Goal: Communication & Community: Share content

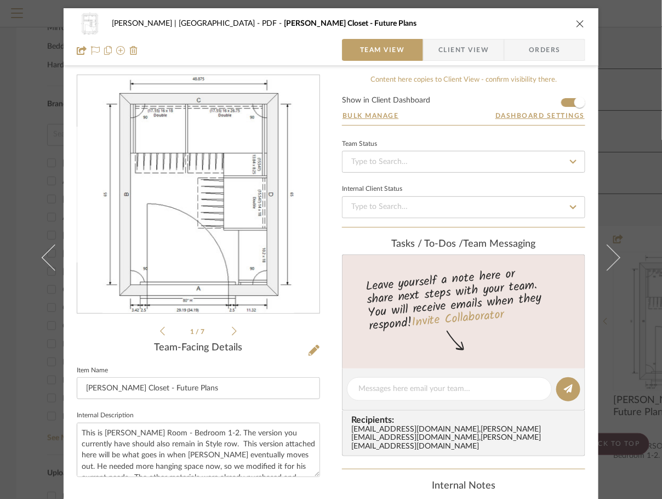
scroll to position [73, 0]
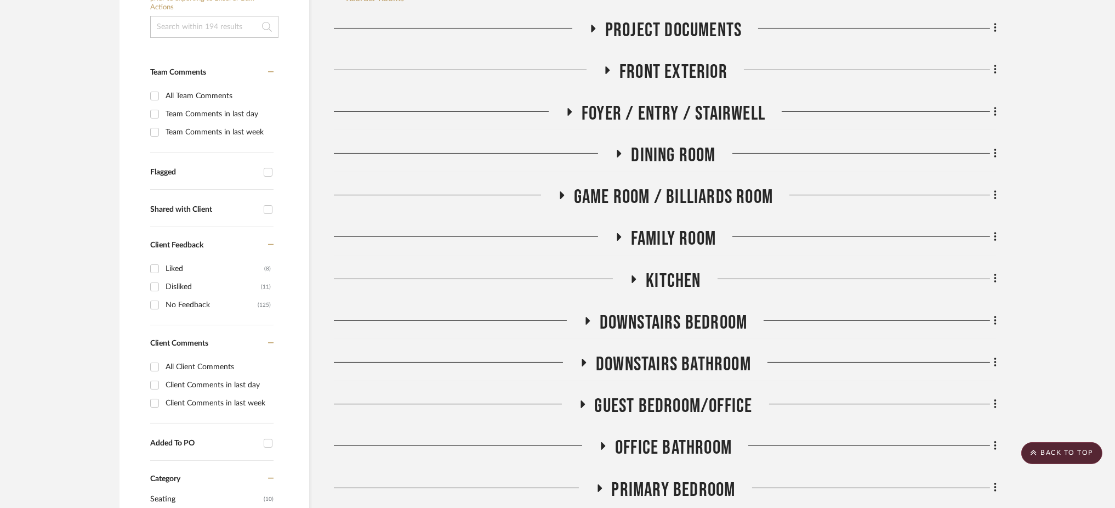
scroll to position [292, 0]
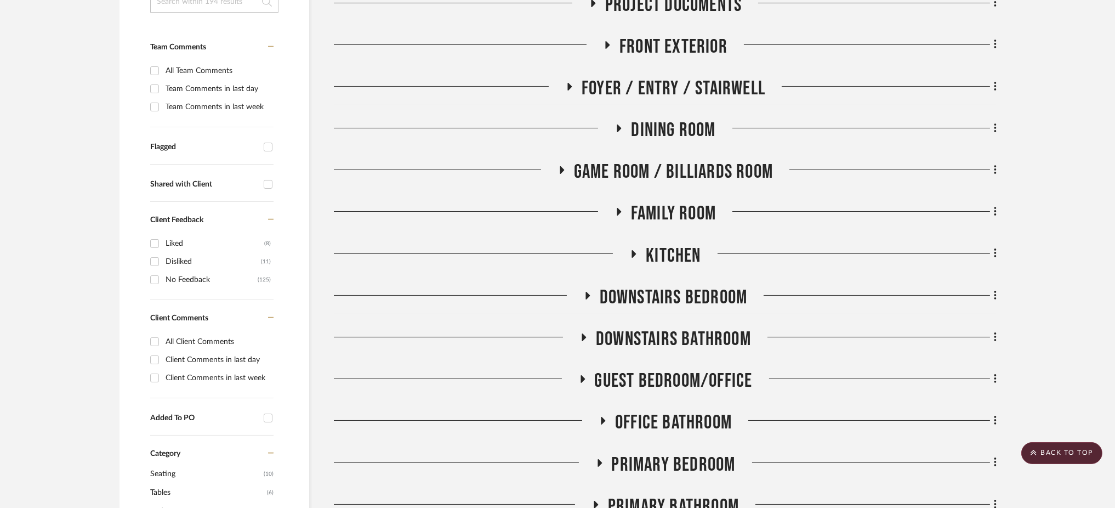
click at [636, 249] on icon at bounding box center [633, 253] width 13 height 8
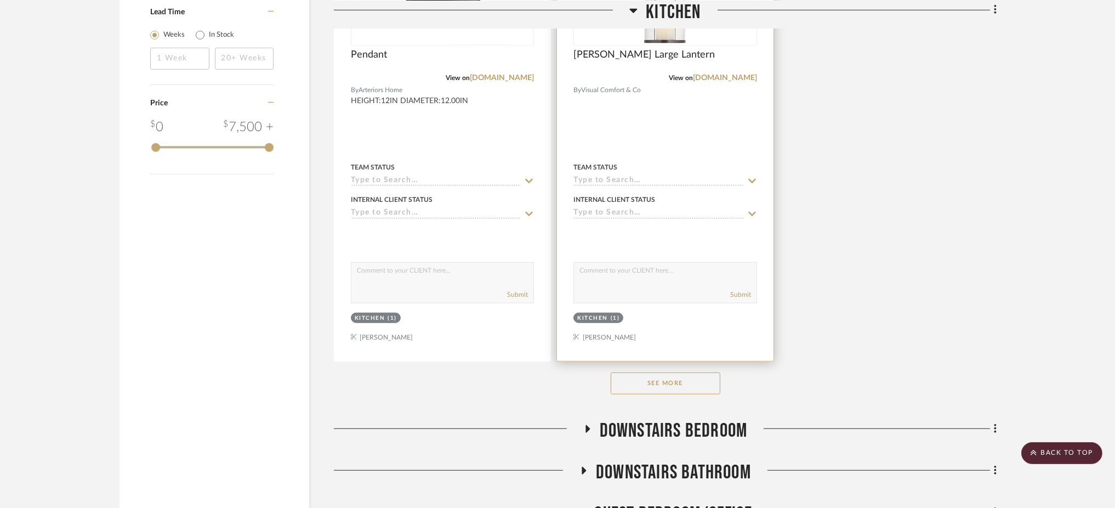
scroll to position [1755, 0]
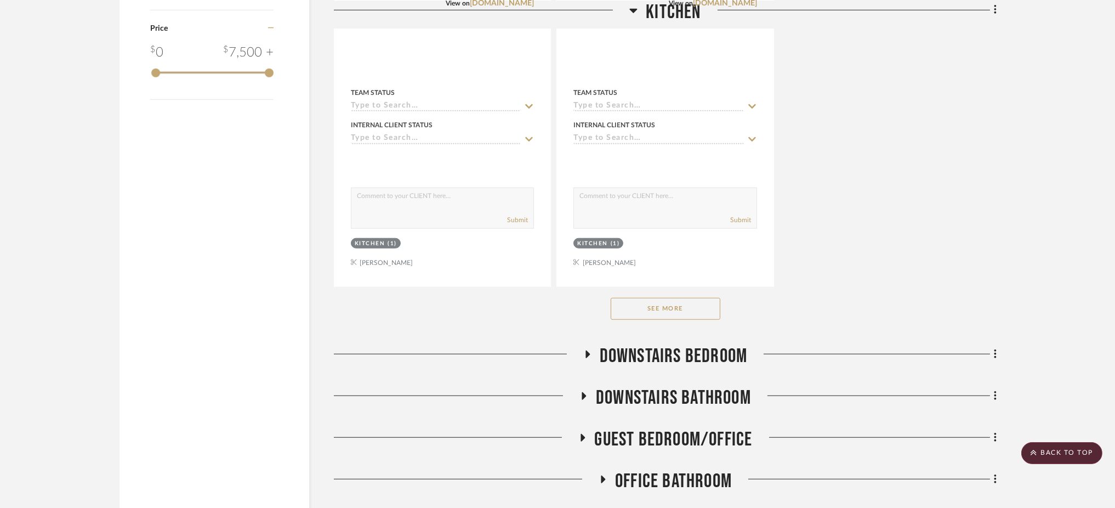
click at [653, 298] on button "See More" at bounding box center [666, 309] width 110 height 22
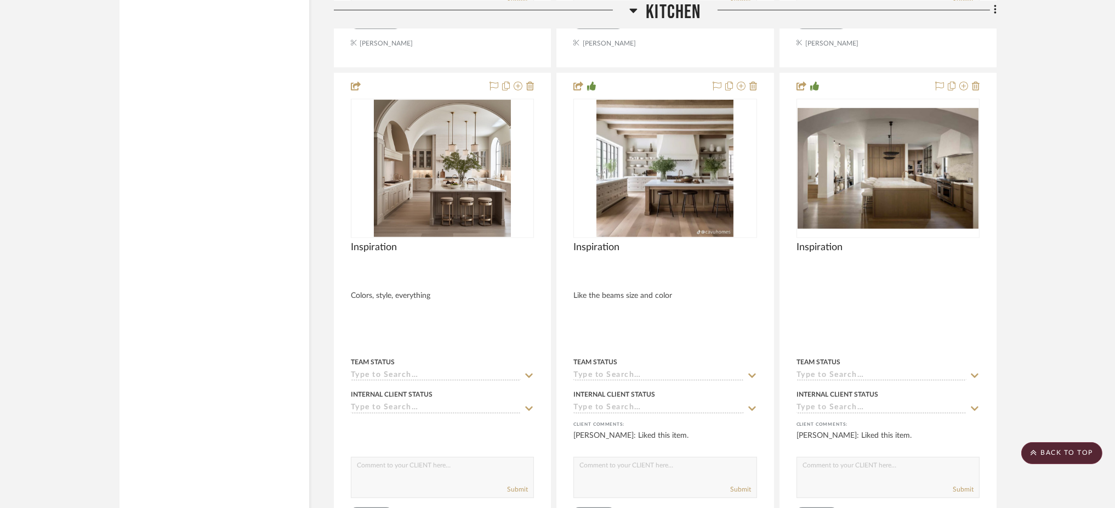
scroll to position [2193, 0]
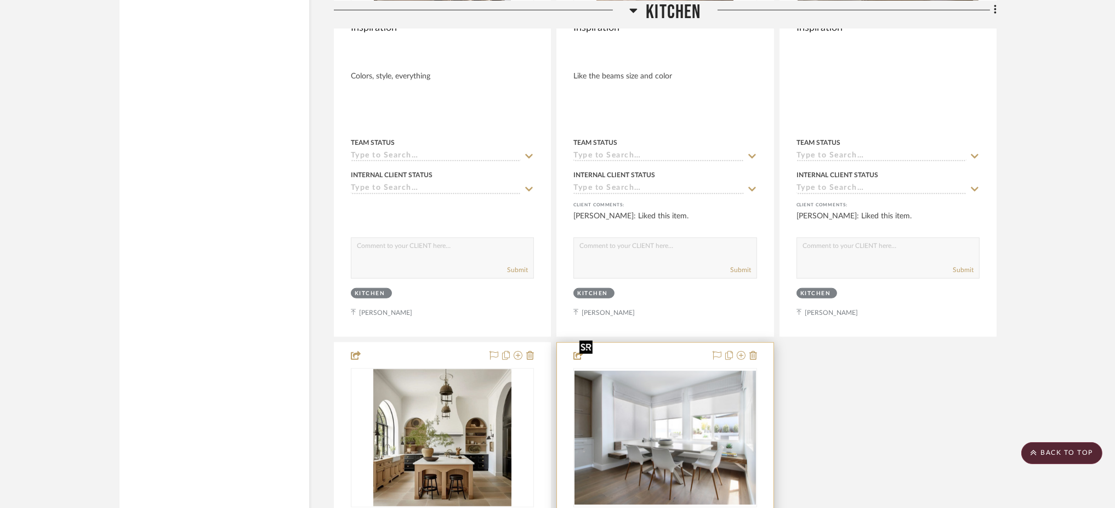
click at [677, 406] on img "0" at bounding box center [665, 437] width 181 height 133
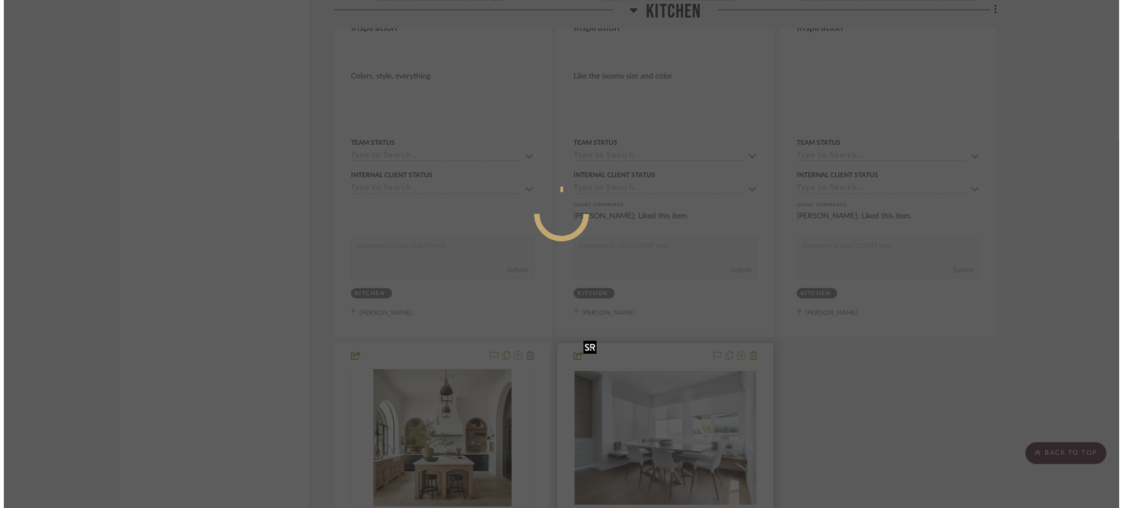
scroll to position [0, 0]
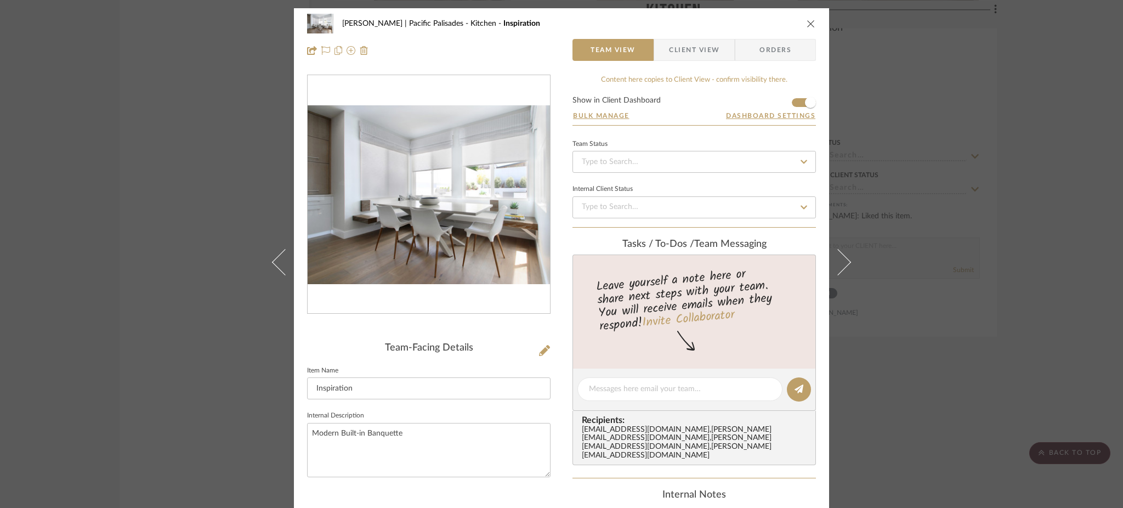
click at [968, 183] on div "Jacobs | Pacific Palisades Kitchen Inspiration Team View Client View Orders Tea…" at bounding box center [561, 254] width 1123 height 508
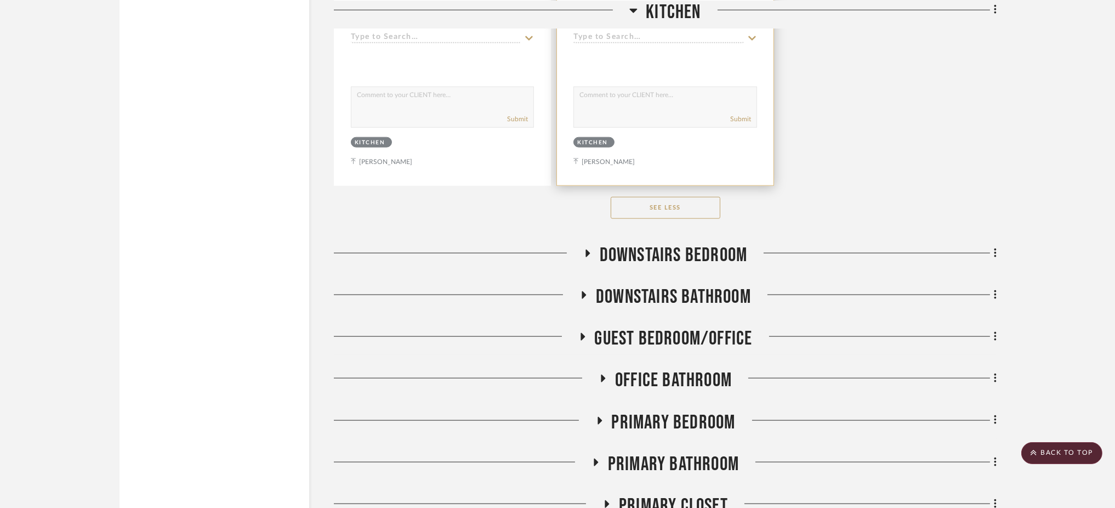
scroll to position [2427, 0]
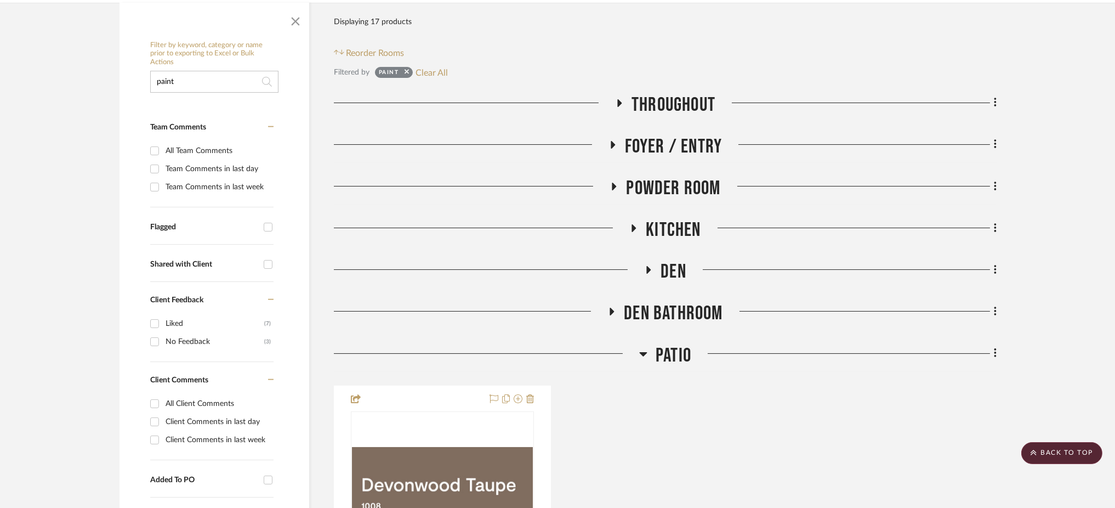
scroll to position [212, 0]
click at [435, 66] on button "Clear All" at bounding box center [432, 73] width 32 height 14
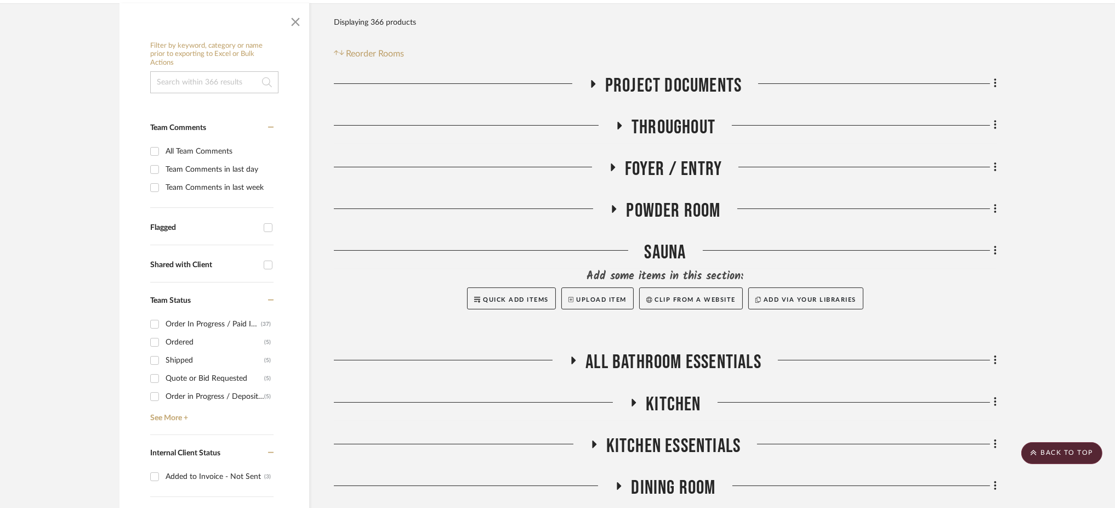
click at [610, 163] on fa-icon at bounding box center [613, 171] width 8 height 16
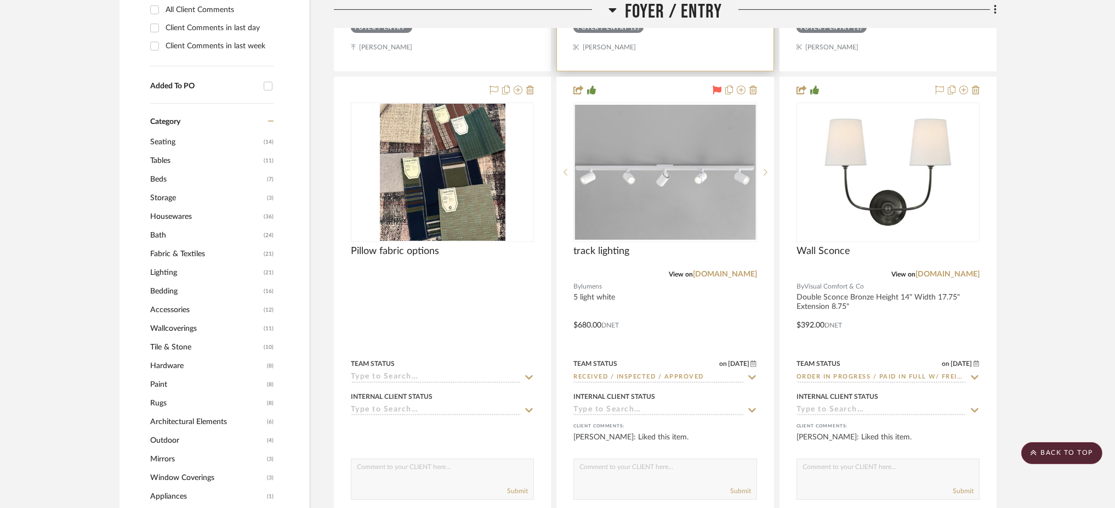
scroll to position [822, 0]
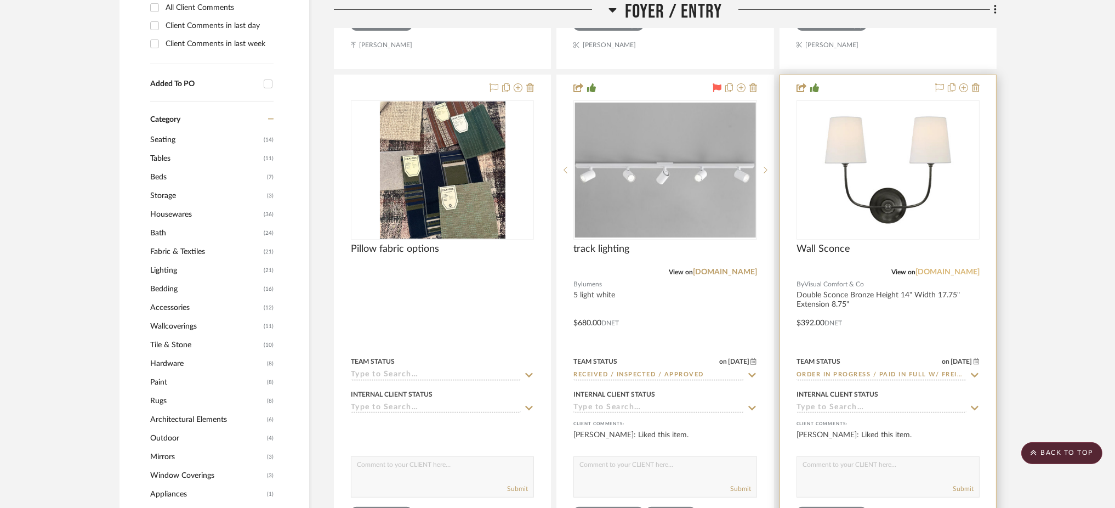
click at [949, 268] on link "visualcomfort.com" at bounding box center [948, 272] width 64 height 8
click at [0, 0] on img at bounding box center [0, 0] width 0 height 0
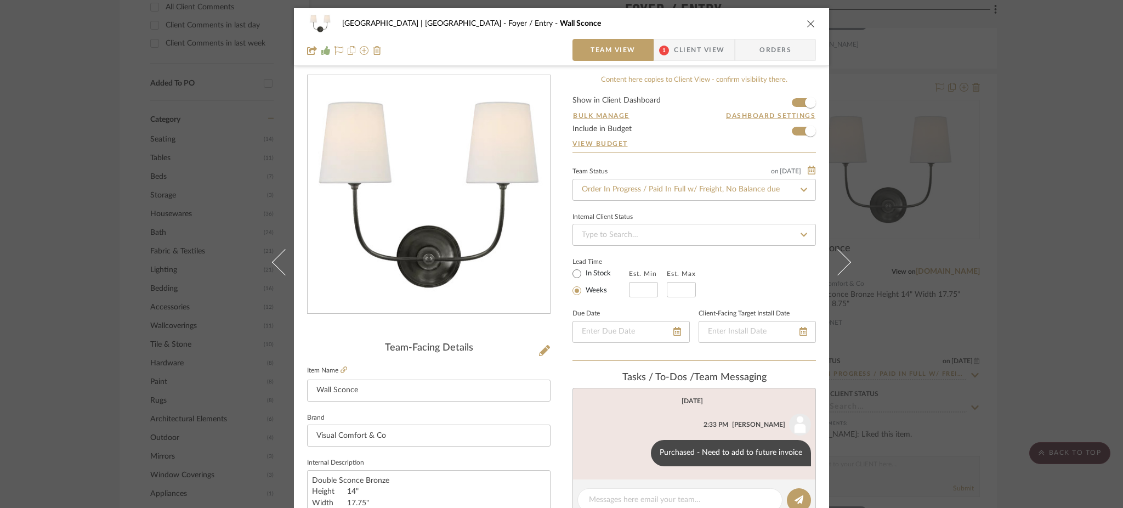
scroll to position [198, 0]
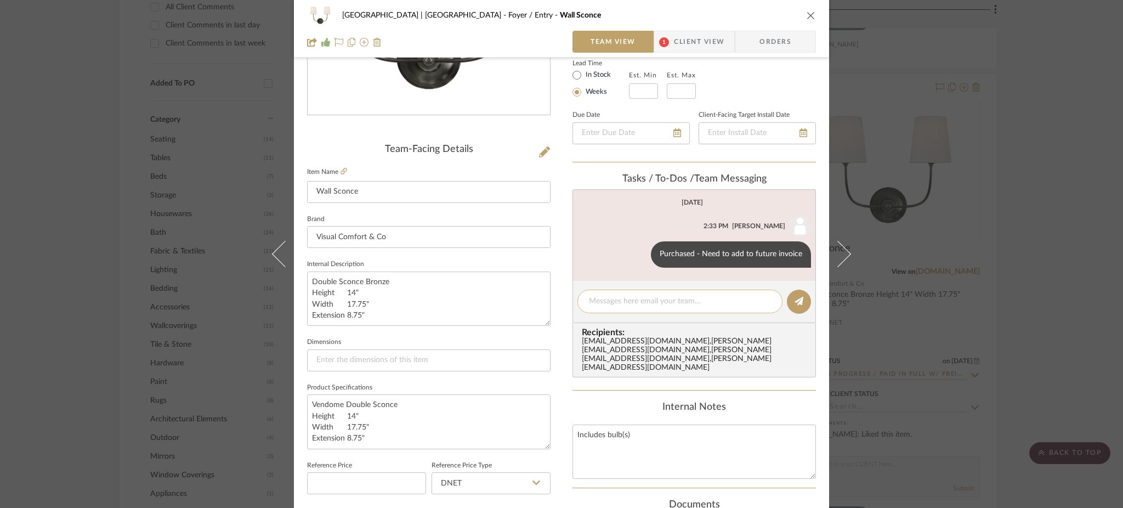
click at [613, 301] on textarea at bounding box center [680, 302] width 182 height 12
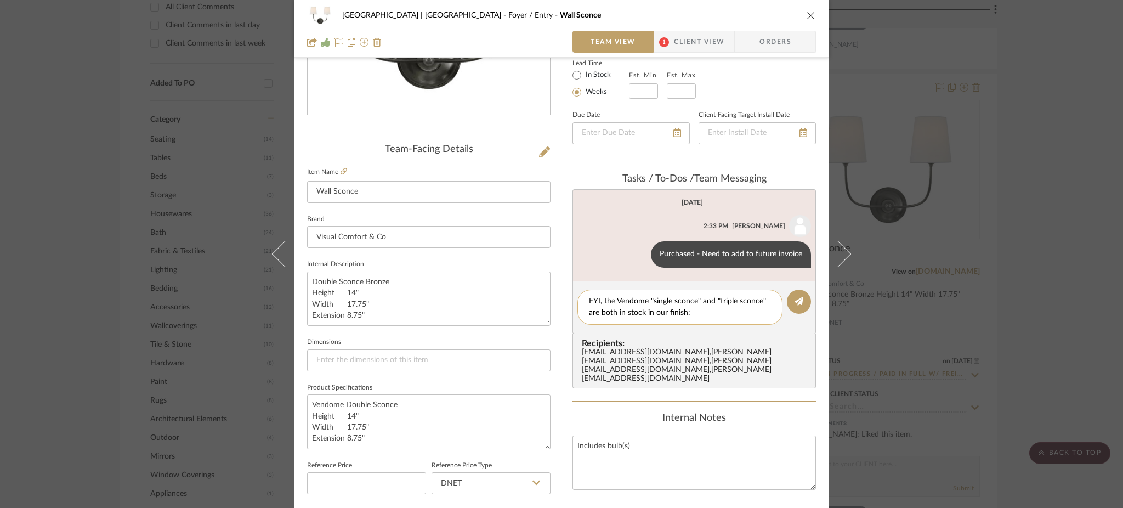
paste textarea "https://www.visualcomfort.com/vendome-single-sconce-tob2007/#2461=35811&1651=52…"
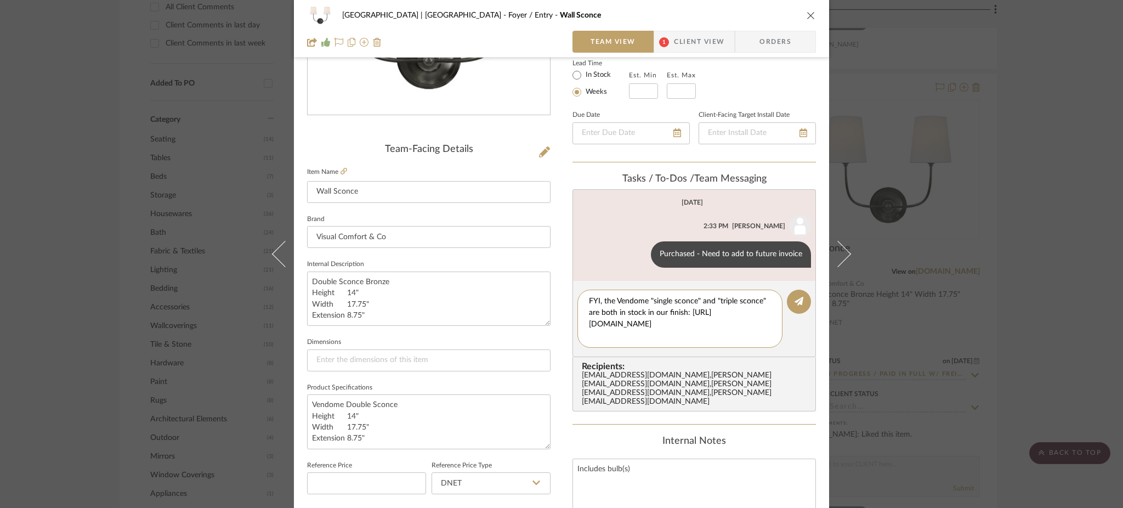
drag, startPoint x: 601, startPoint y: 297, endPoint x: 564, endPoint y: 298, distance: 36.8
click at [564, 298] on div "Meadow Mountain | Vail Valley Foyer / Entry Wall Sconce Team View 1 Client View…" at bounding box center [561, 316] width 535 height 1013
type textarea "The Vendome "single sconce" and "triple sconce" are both in stock in our finish…"
click at [799, 298] on button at bounding box center [799, 302] width 24 height 24
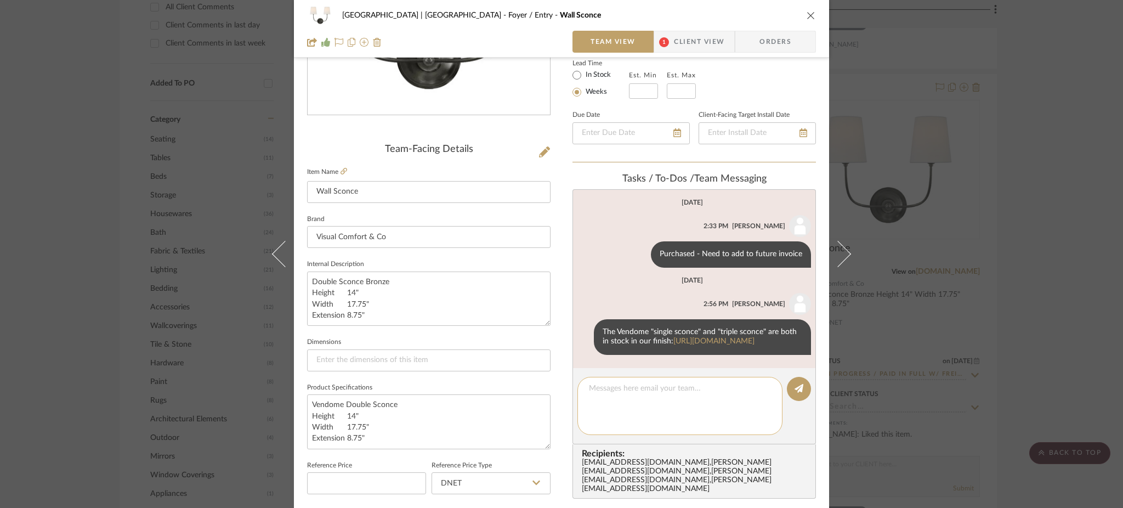
click at [645, 409] on textarea at bounding box center [680, 406] width 182 height 46
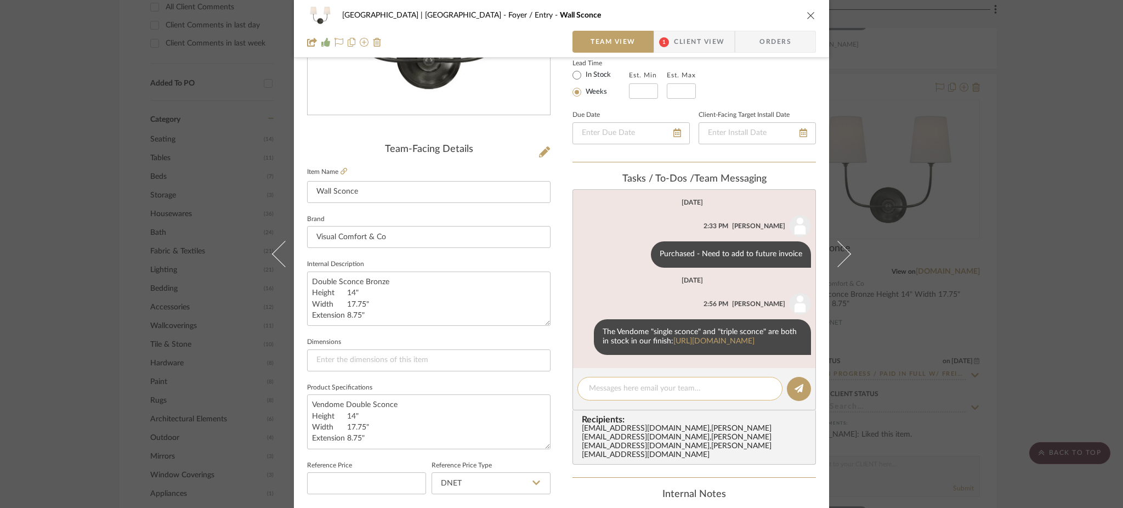
paste textarea "https://www.visualcomfort.com/vendome-triple-sconce-tob2009/"
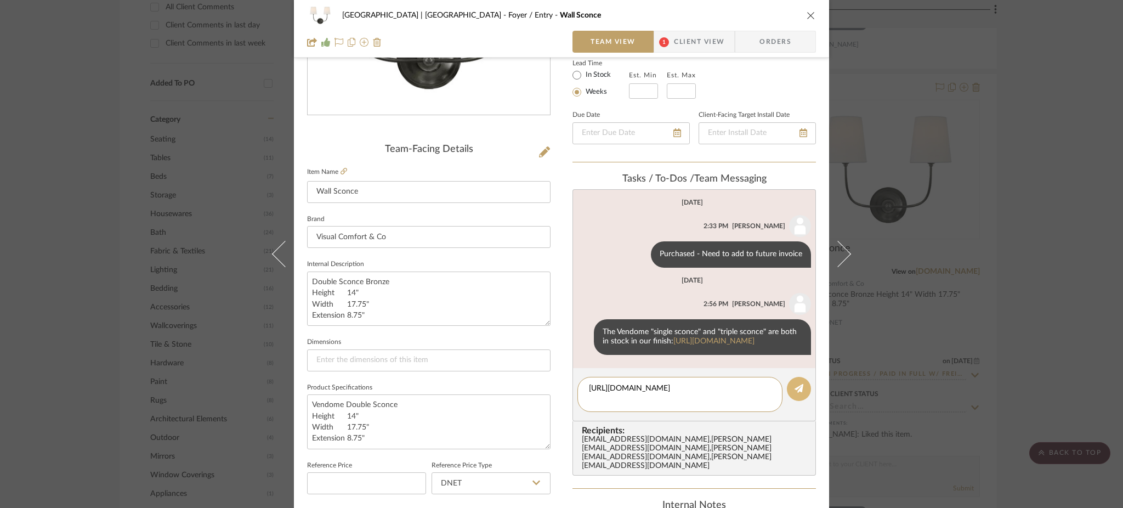
type textarea "https://www.visualcomfort.com/vendome-triple-sconce-tob2009/"
click at [798, 393] on icon at bounding box center [798, 388] width 9 height 9
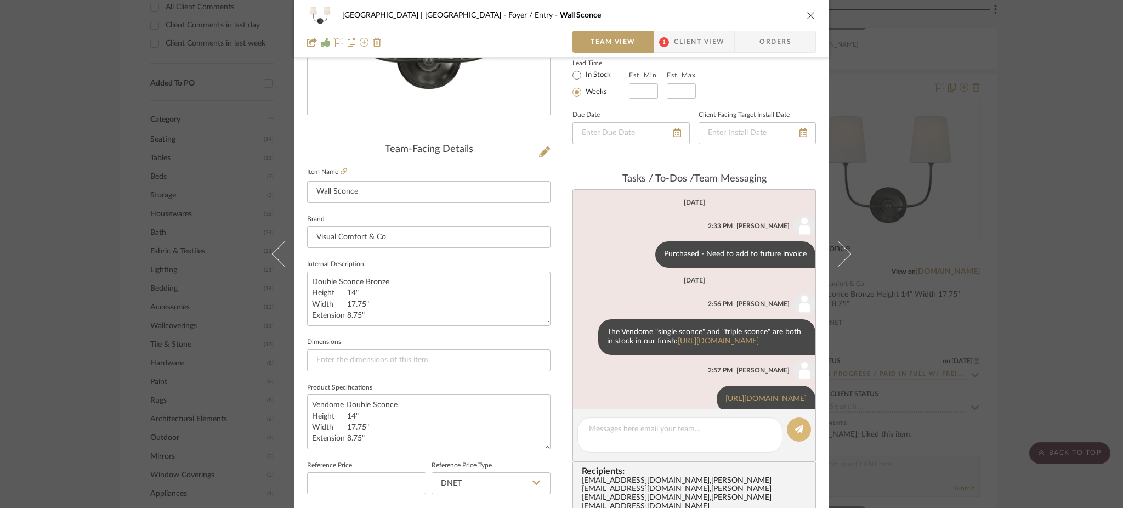
scroll to position [44, 0]
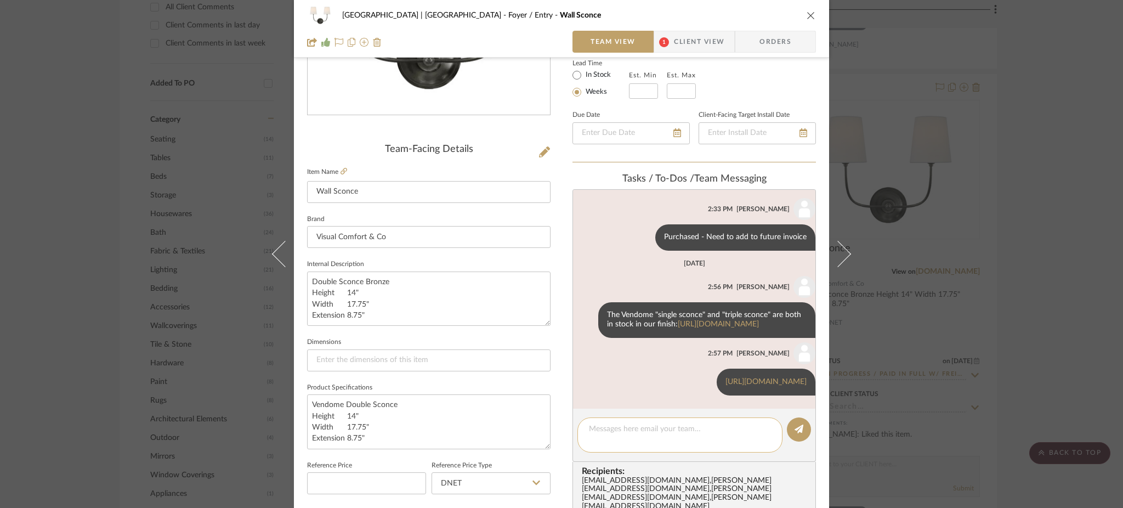
click at [649, 419] on div at bounding box center [679, 434] width 205 height 35
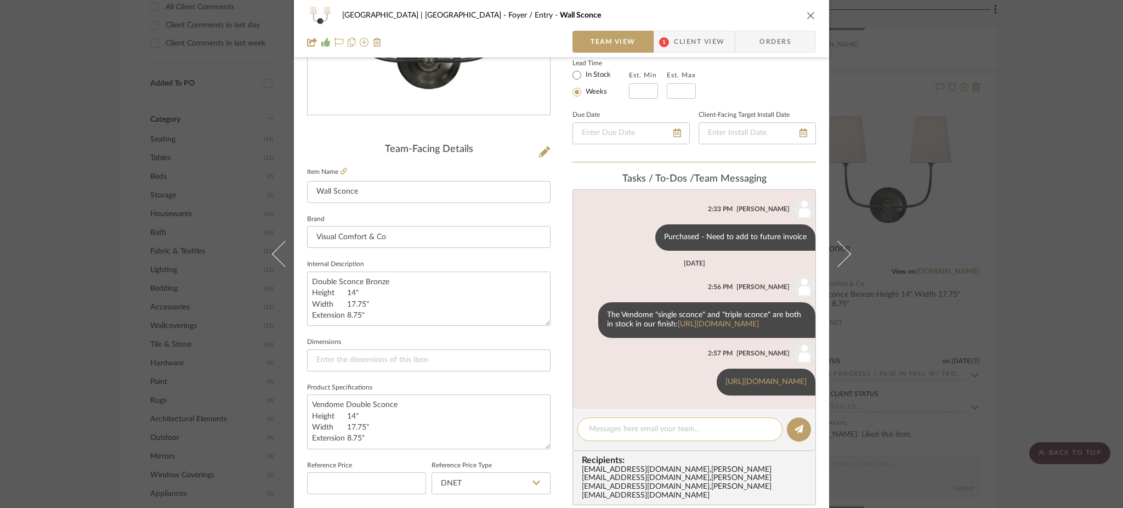
click at [648, 428] on textarea at bounding box center [680, 429] width 182 height 12
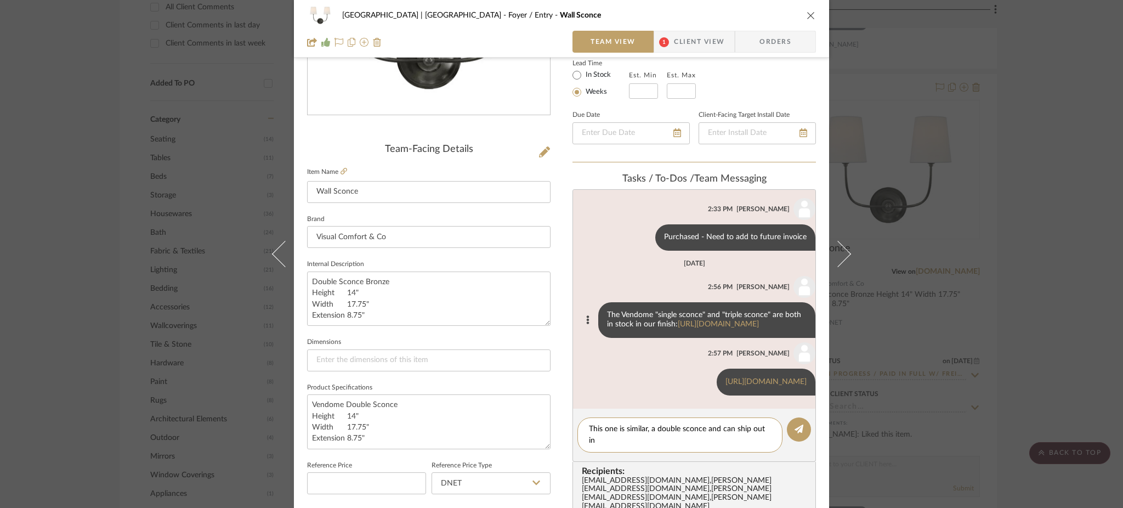
scroll to position [0, 0]
paste textarea "https://www.visualcomfort.com/hulton-double-sconce-tob2191/?selected_product=TO…"
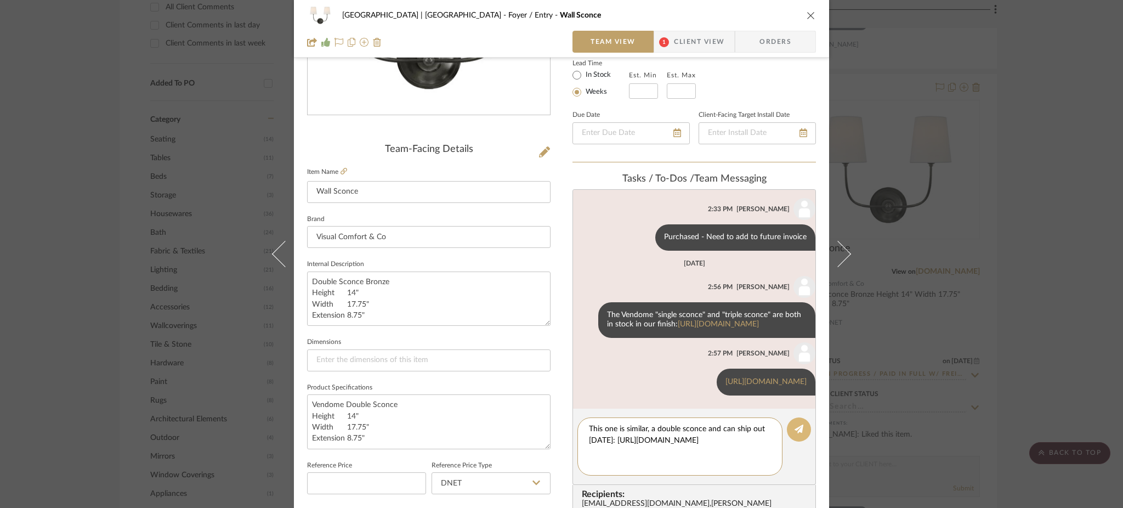
type textarea "This one is similar, a double sconce and can ship out in 2 days: https://www.vi…"
click at [797, 424] on icon at bounding box center [798, 428] width 9 height 9
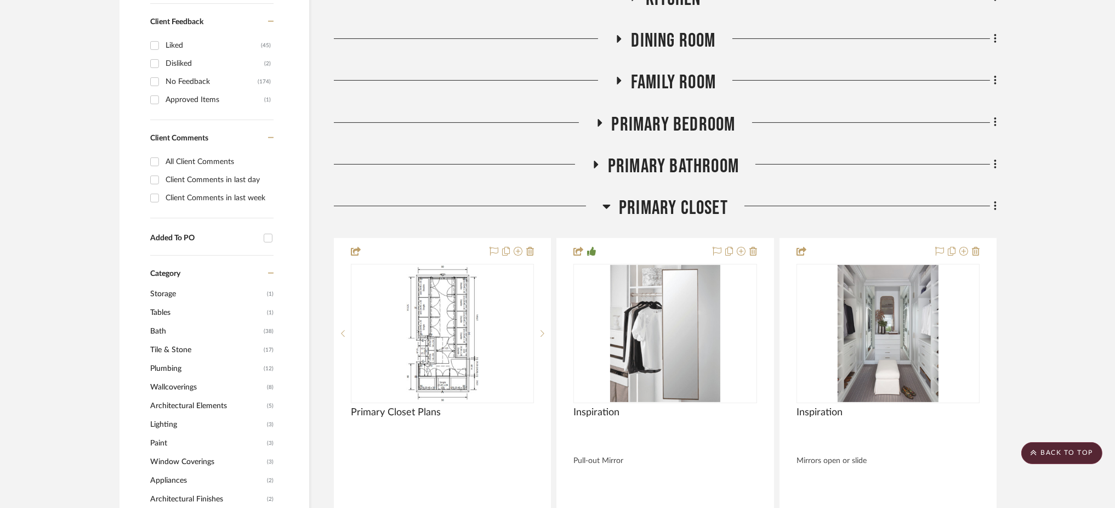
scroll to position [637, 0]
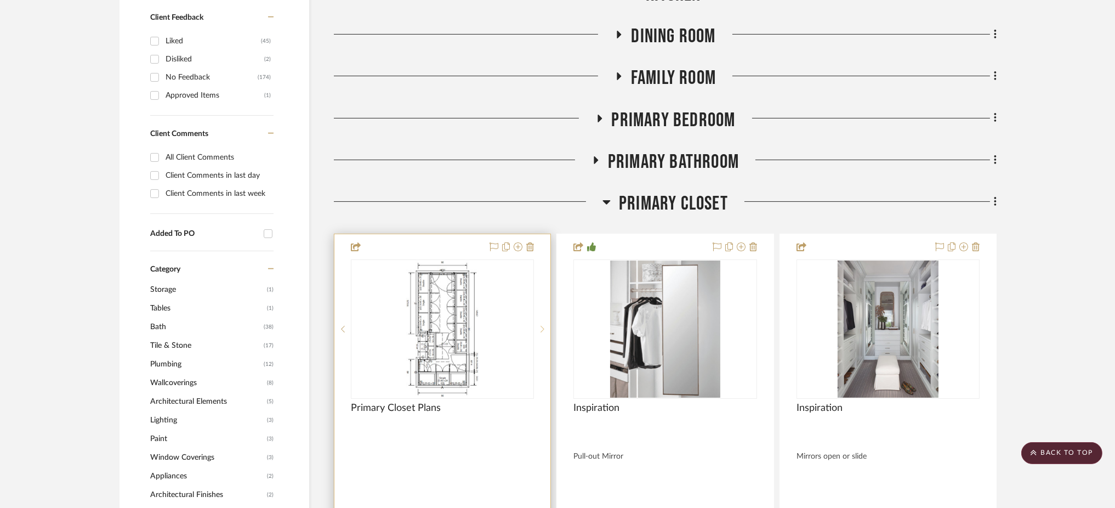
click at [544, 325] on icon at bounding box center [543, 329] width 4 height 8
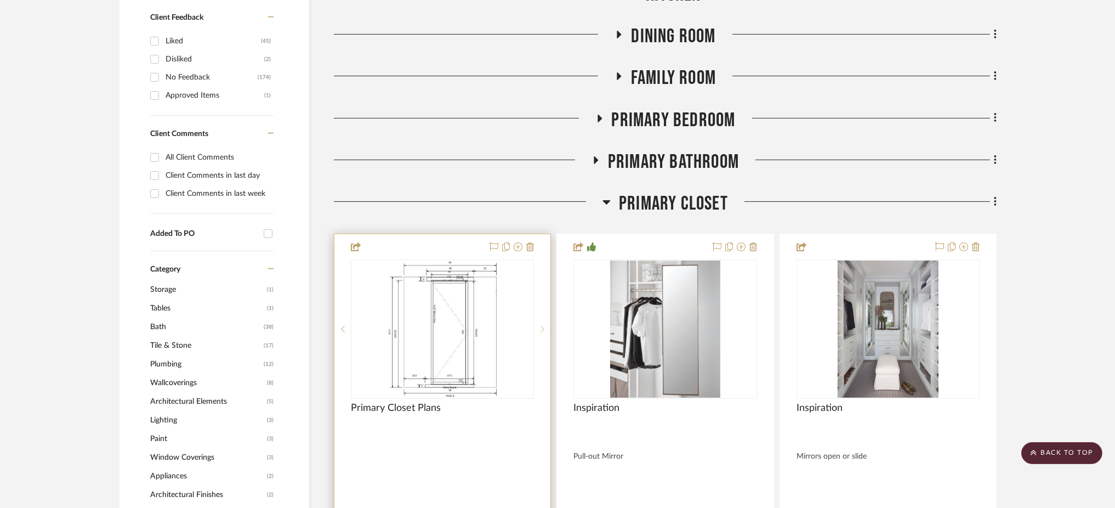
click at [544, 325] on icon at bounding box center [543, 329] width 4 height 8
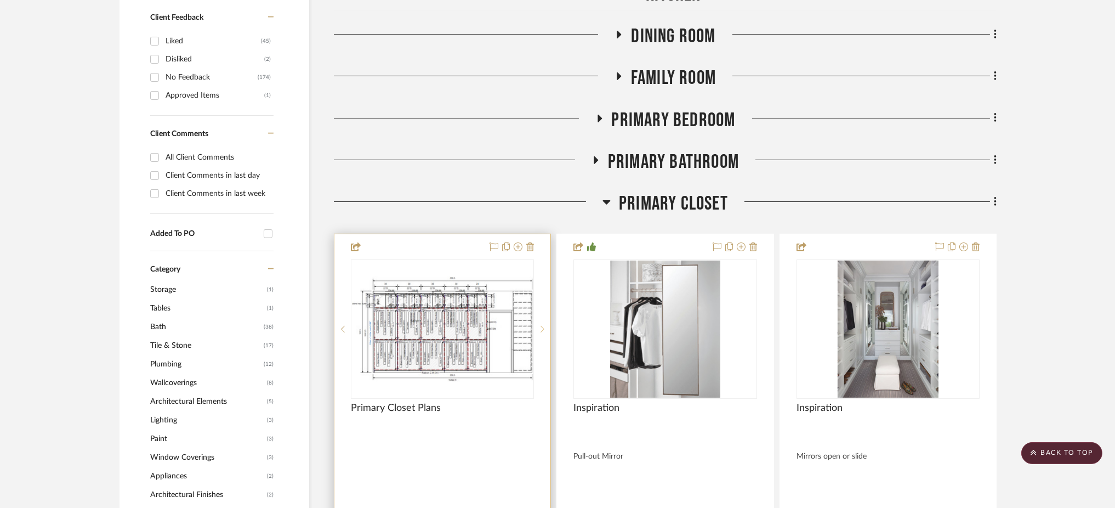
click at [544, 325] on icon at bounding box center [543, 329] width 4 height 8
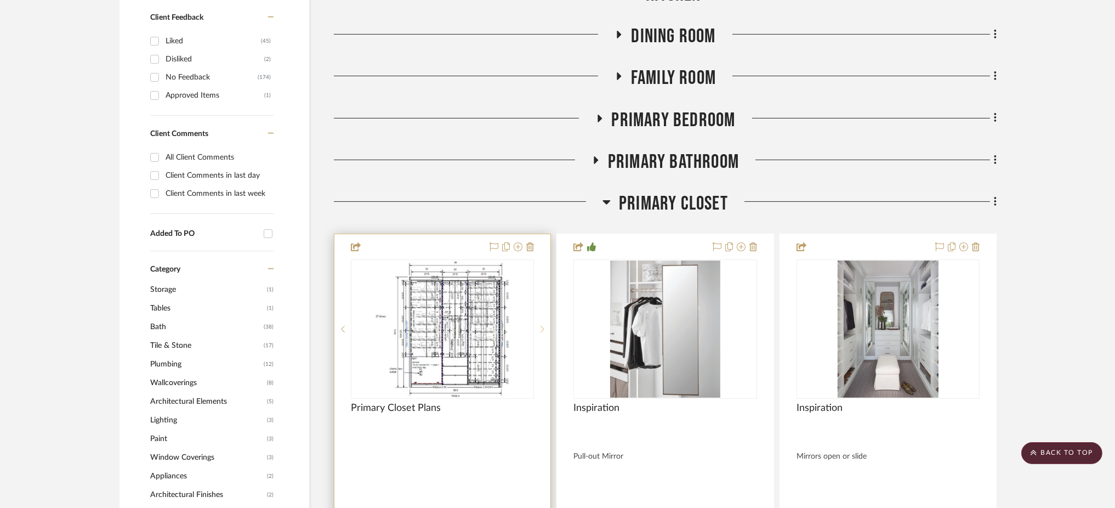
click at [544, 325] on icon at bounding box center [543, 329] width 4 height 8
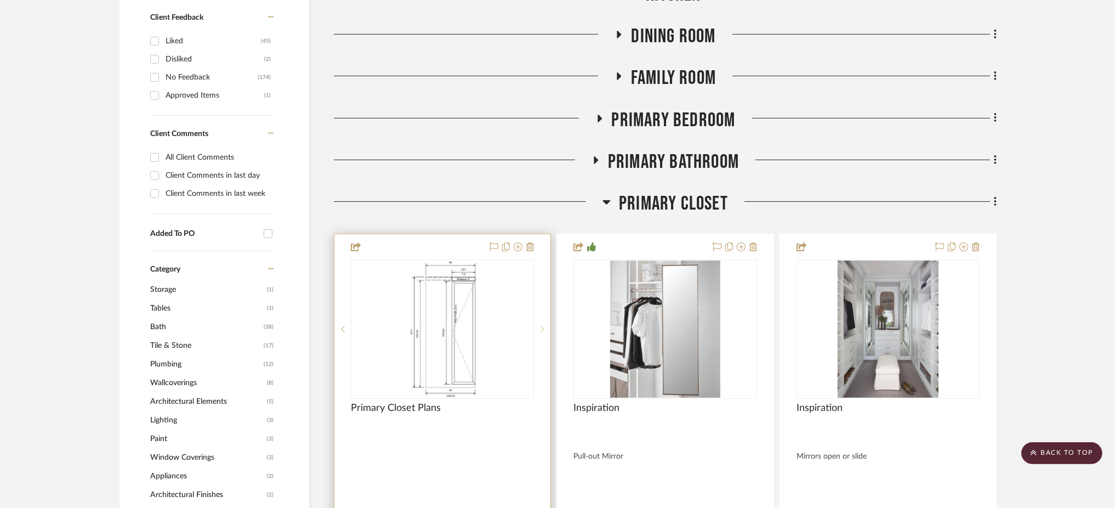
click at [544, 325] on icon at bounding box center [543, 329] width 4 height 8
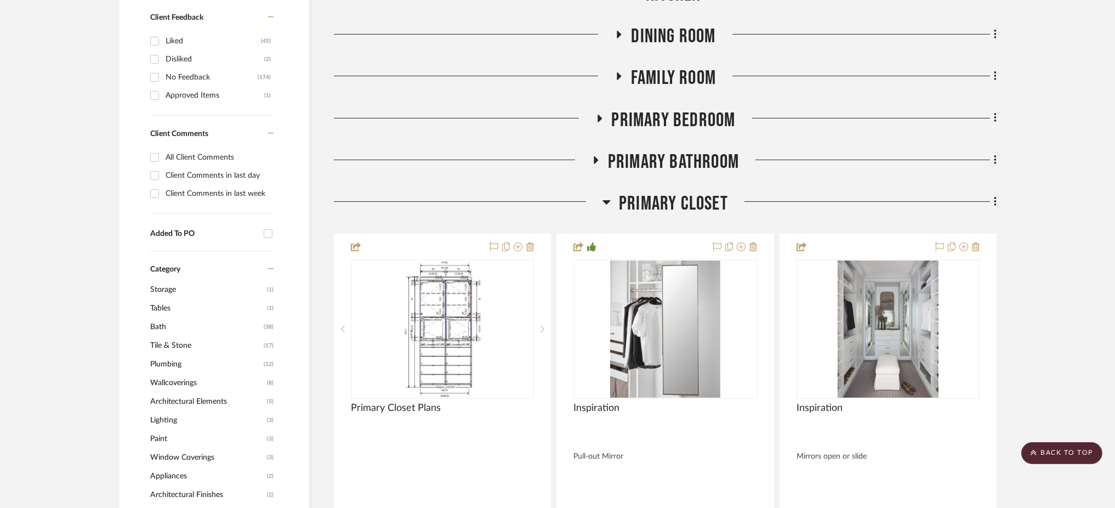
click at [603, 195] on icon at bounding box center [607, 201] width 8 height 13
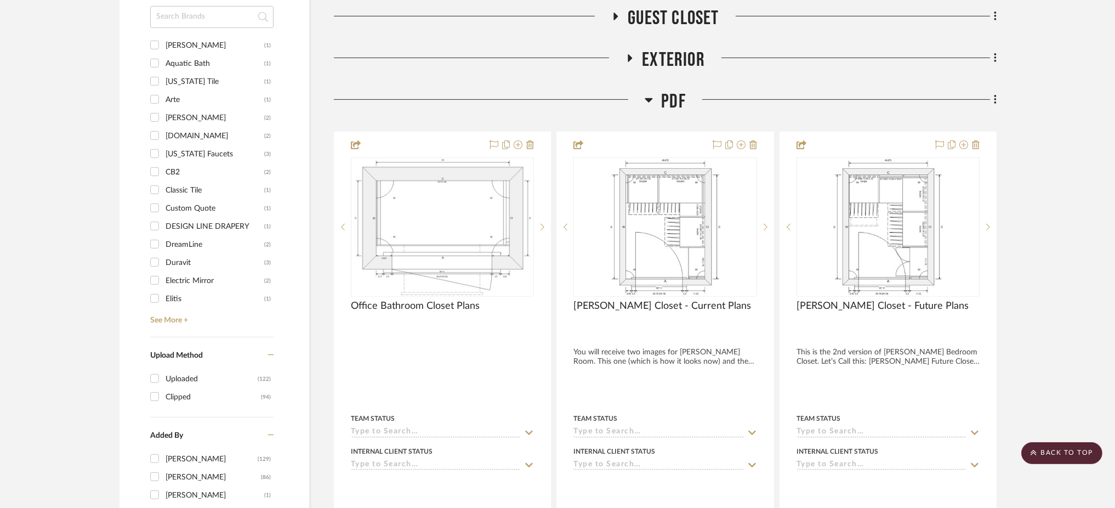
scroll to position [1279, 0]
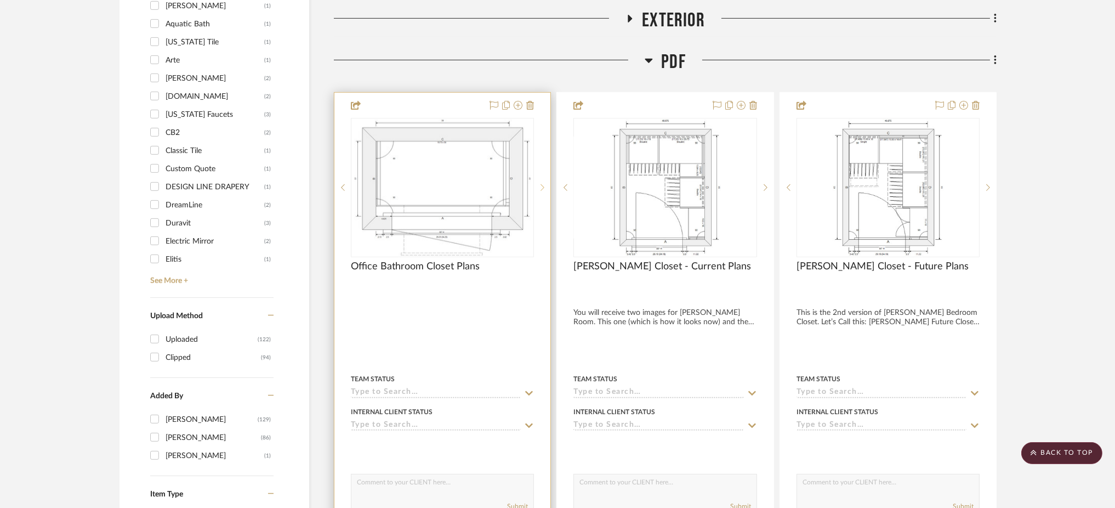
click at [542, 184] on icon at bounding box center [543, 188] width 4 height 8
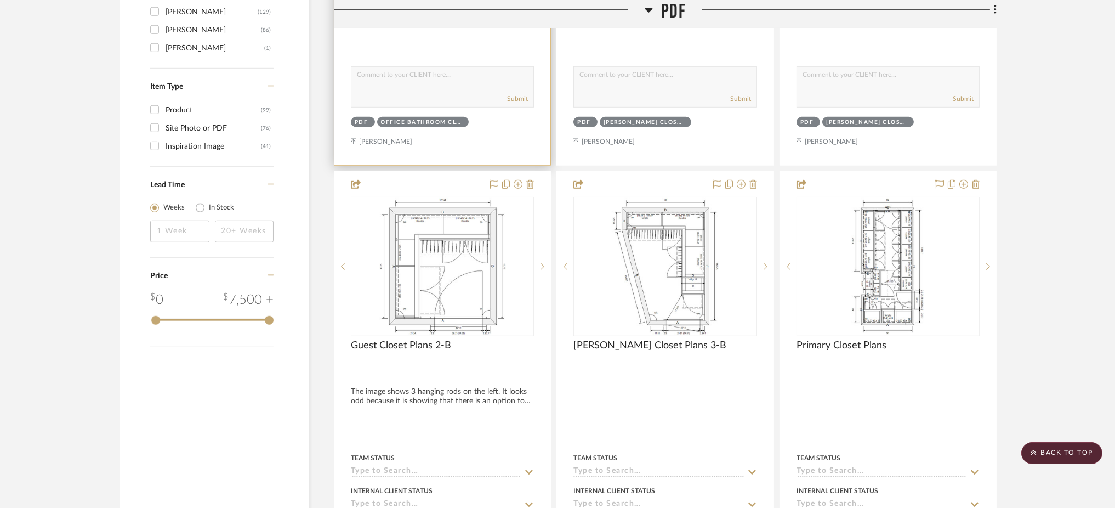
scroll to position [1689, 0]
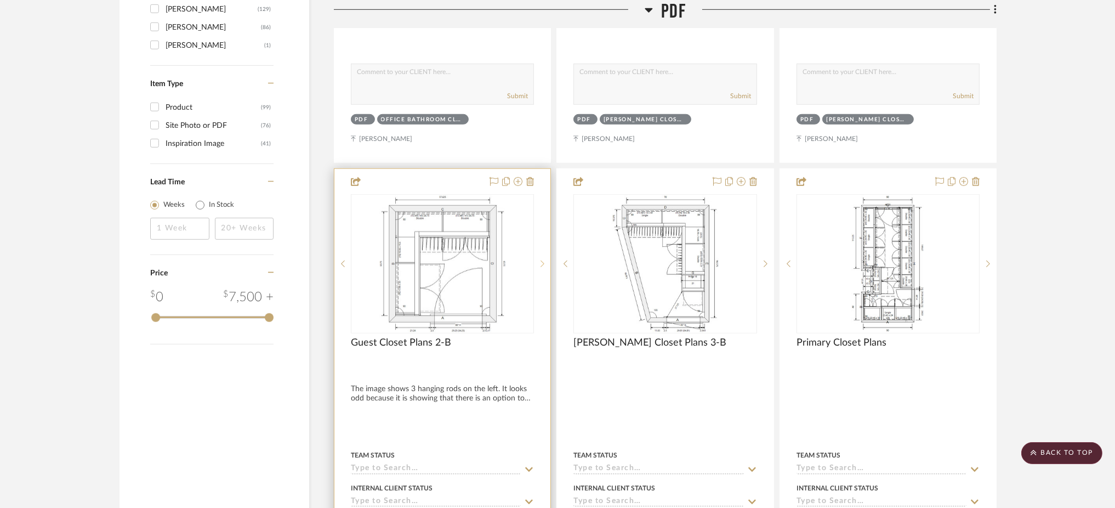
click at [542, 260] on icon at bounding box center [543, 263] width 4 height 7
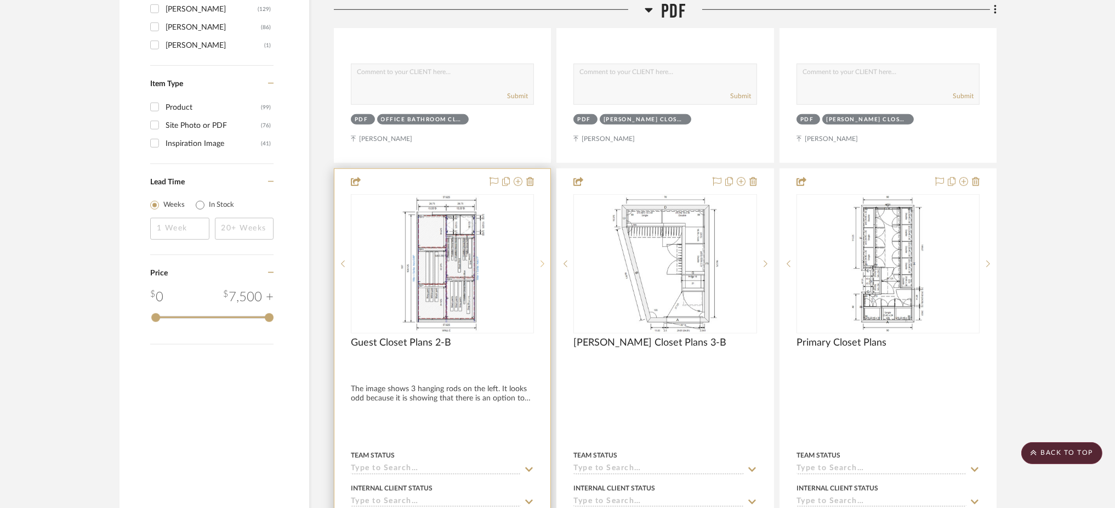
click at [542, 260] on icon at bounding box center [543, 263] width 4 height 7
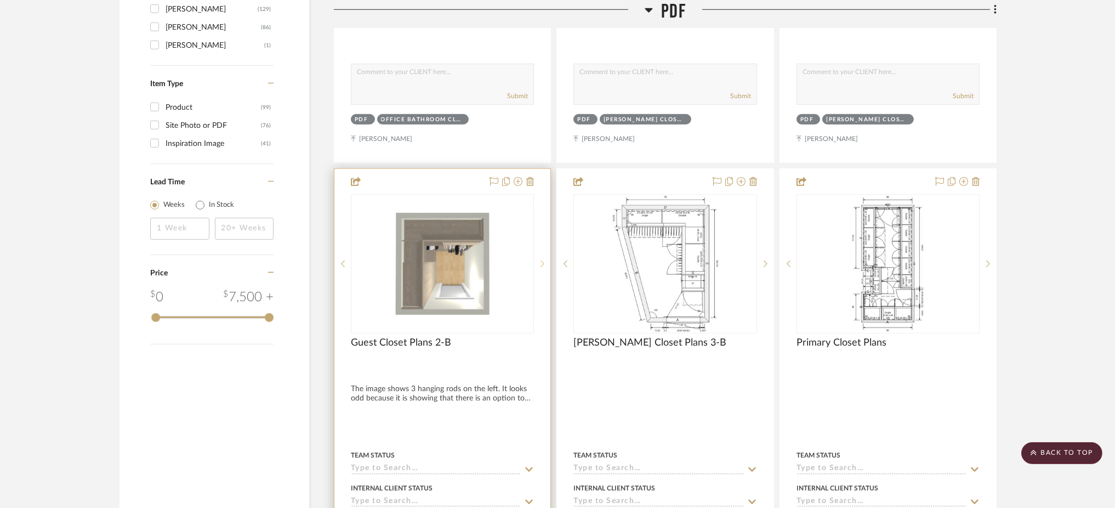
click at [542, 260] on icon at bounding box center [543, 263] width 4 height 7
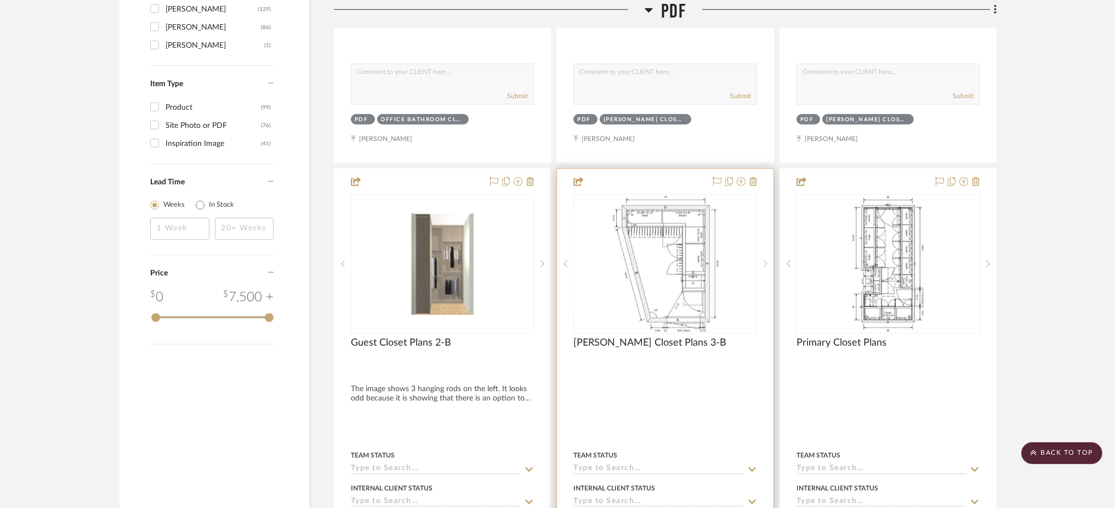
click at [765, 260] on icon at bounding box center [766, 264] width 4 height 8
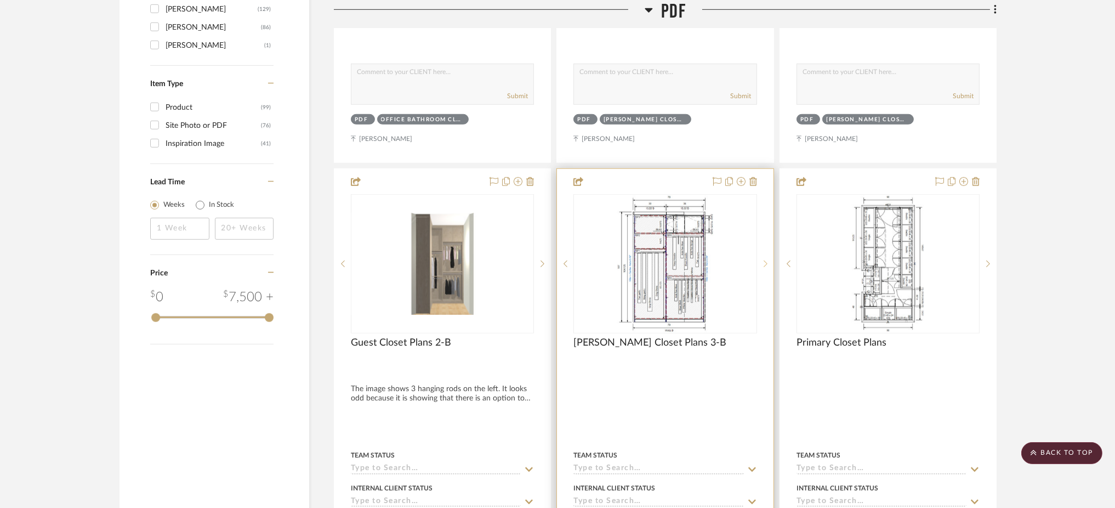
click at [765, 260] on icon at bounding box center [766, 264] width 4 height 8
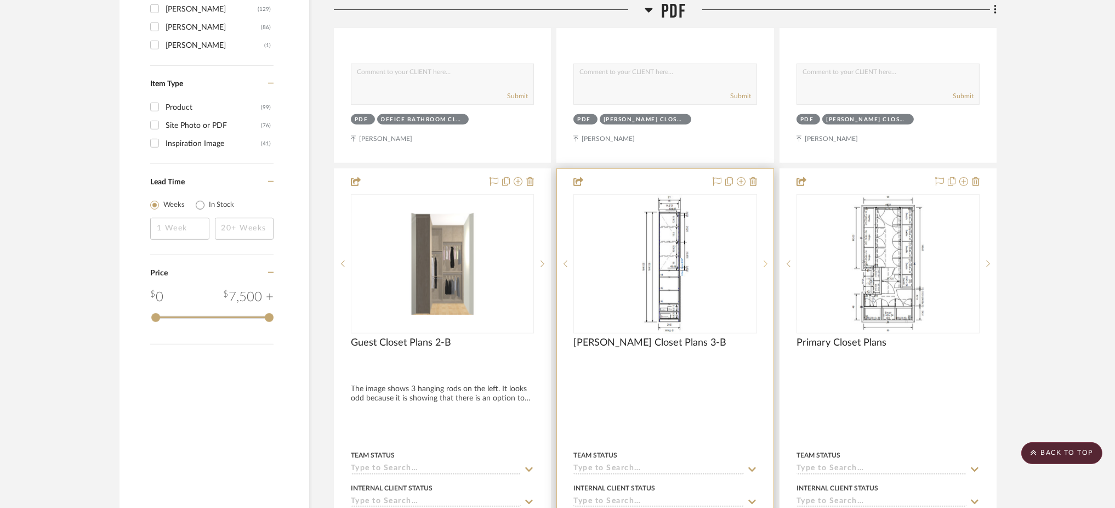
click at [765, 260] on icon at bounding box center [766, 264] width 4 height 8
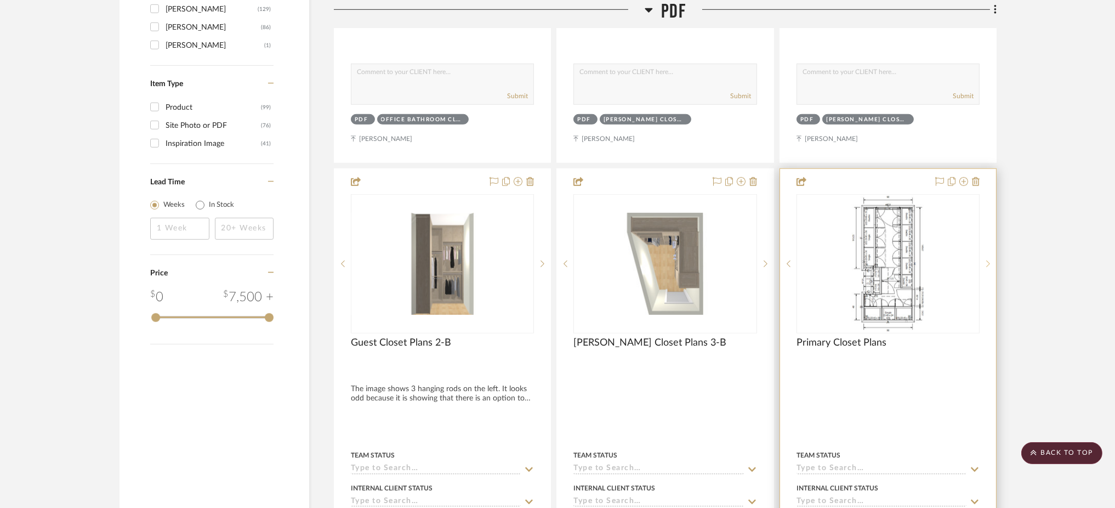
click at [987, 260] on icon at bounding box center [988, 264] width 4 height 8
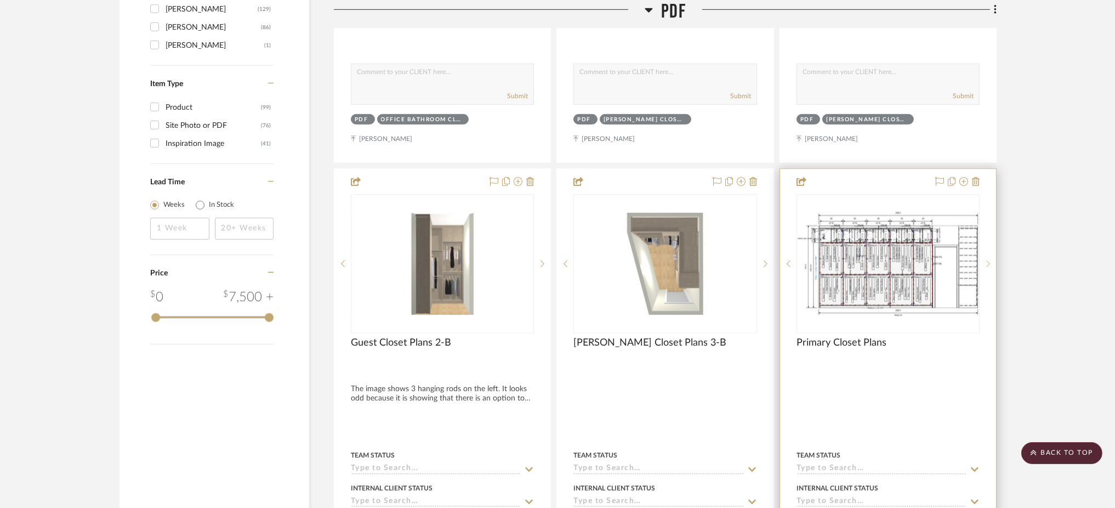
click at [987, 260] on icon at bounding box center [988, 264] width 4 height 8
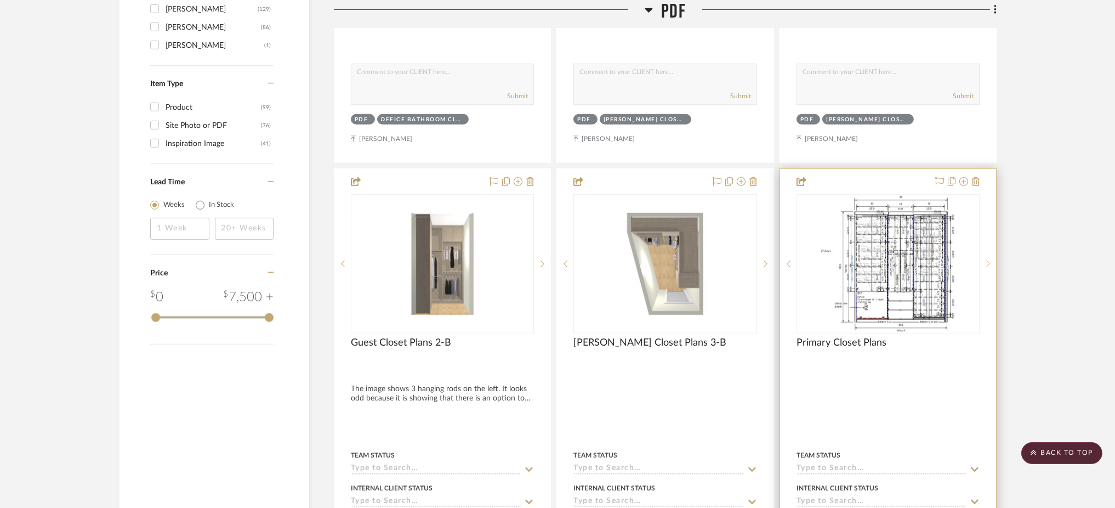
click at [987, 260] on icon at bounding box center [988, 264] width 4 height 8
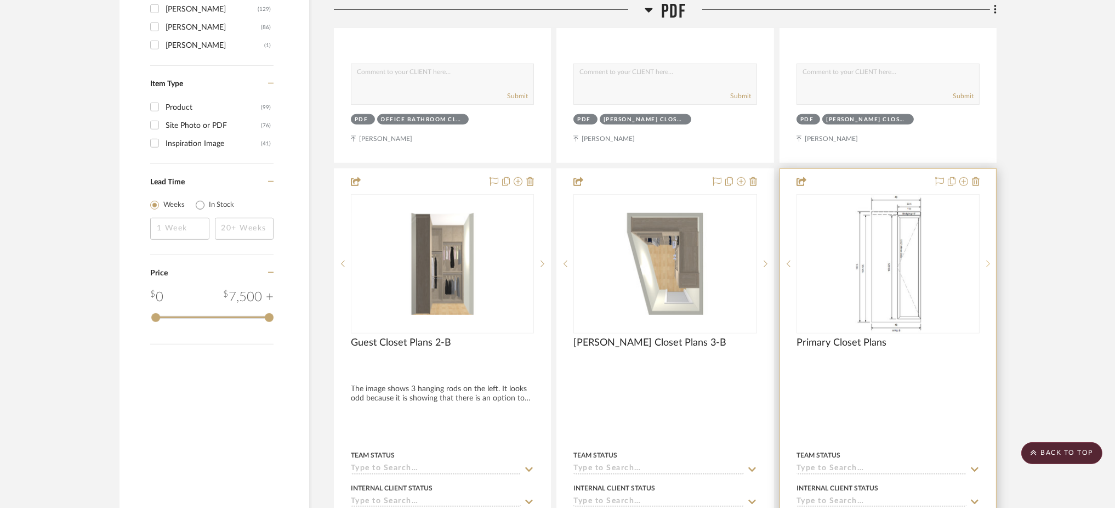
click at [987, 260] on icon at bounding box center [988, 264] width 4 height 8
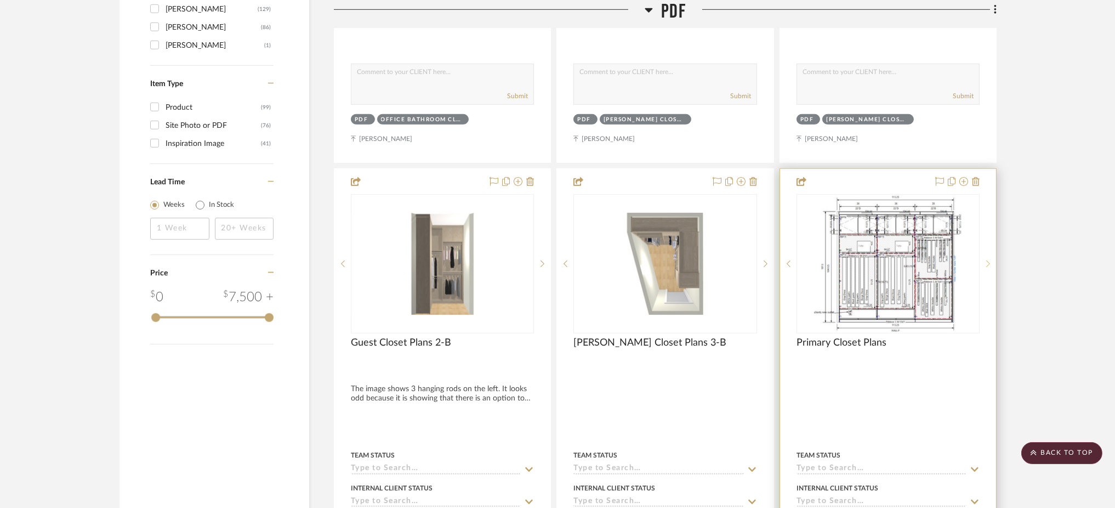
click at [987, 260] on icon at bounding box center [988, 264] width 4 height 8
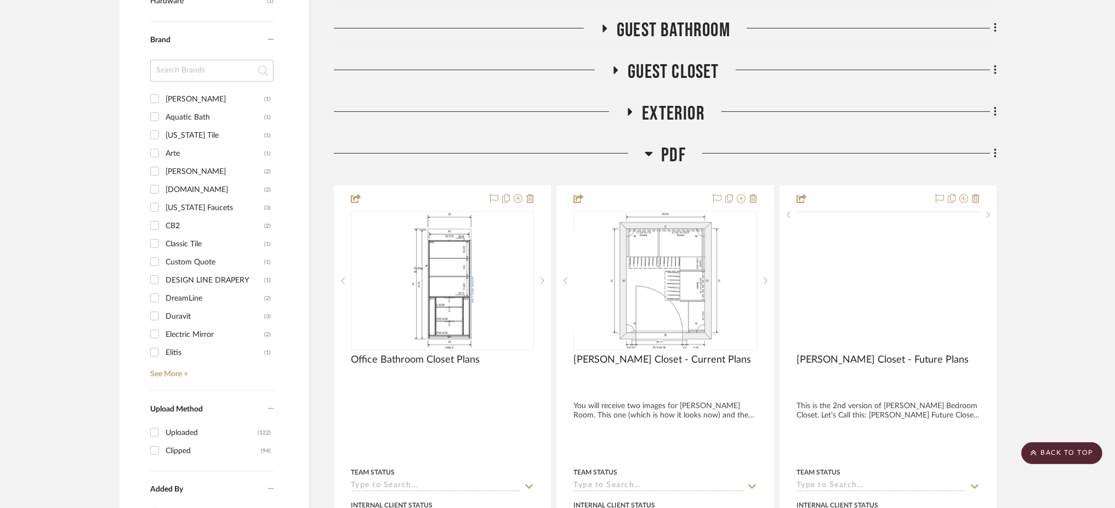
scroll to position [1182, 0]
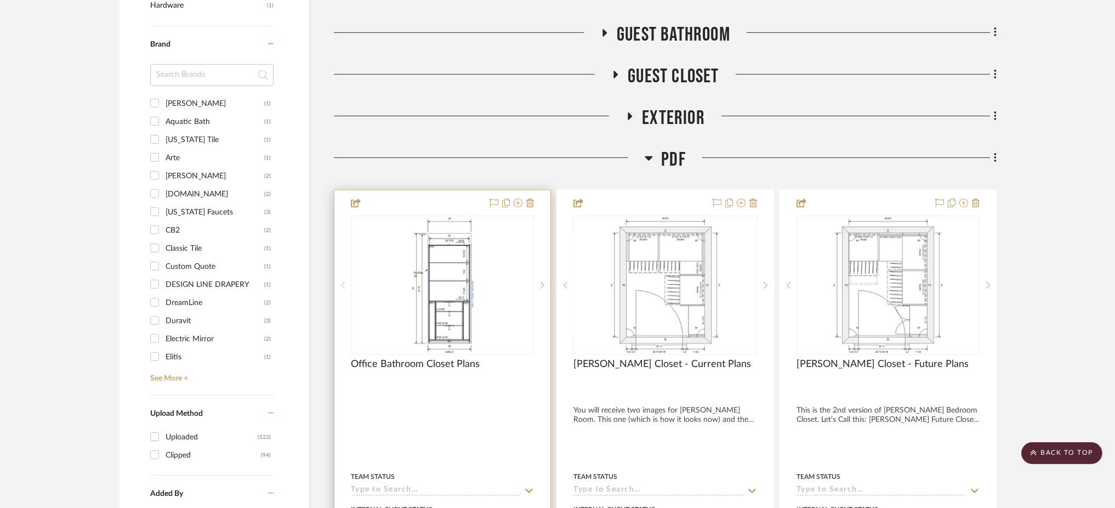
click at [344, 282] on icon at bounding box center [343, 285] width 4 height 7
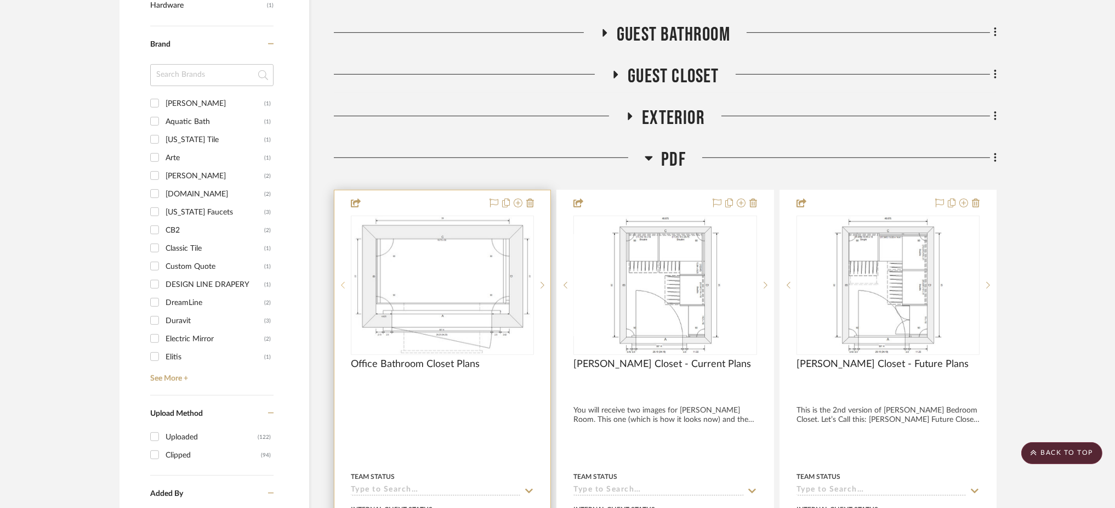
click at [339, 281] on sr-prev-btn at bounding box center [342, 285] width 16 height 8
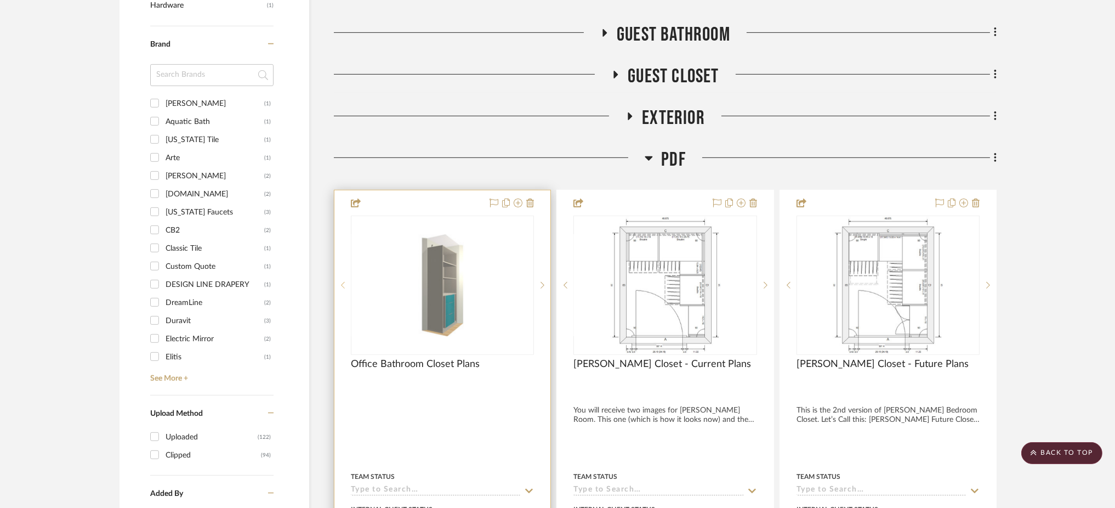
click at [339, 281] on sr-prev-btn at bounding box center [342, 285] width 16 height 8
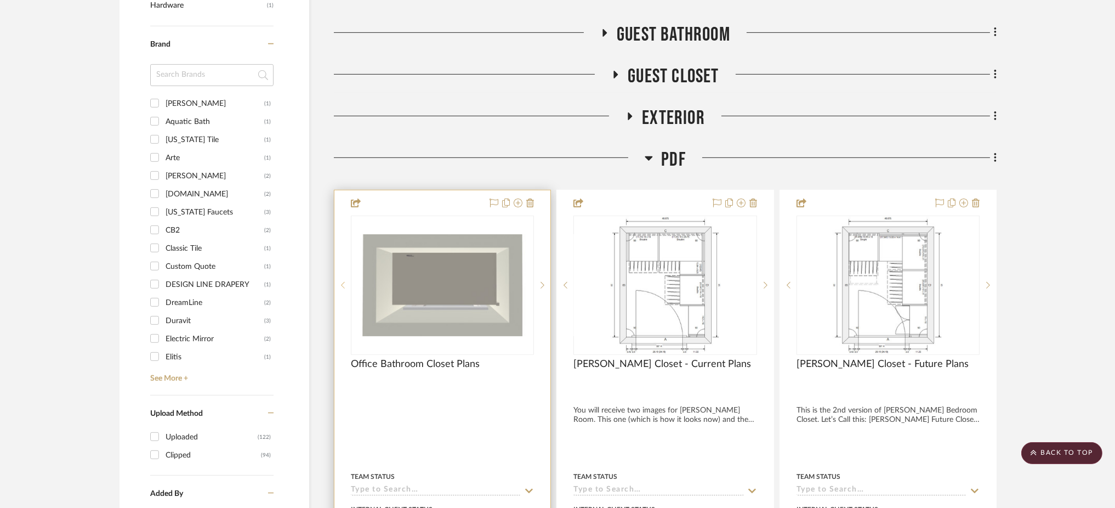
click at [339, 281] on sr-prev-btn at bounding box center [342, 285] width 16 height 8
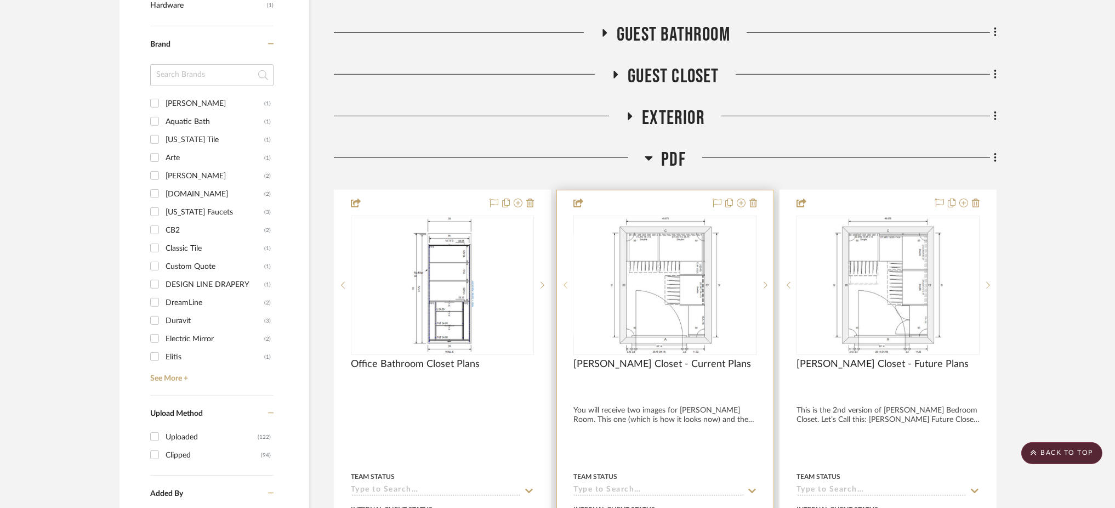
click at [567, 281] on icon at bounding box center [566, 285] width 4 height 8
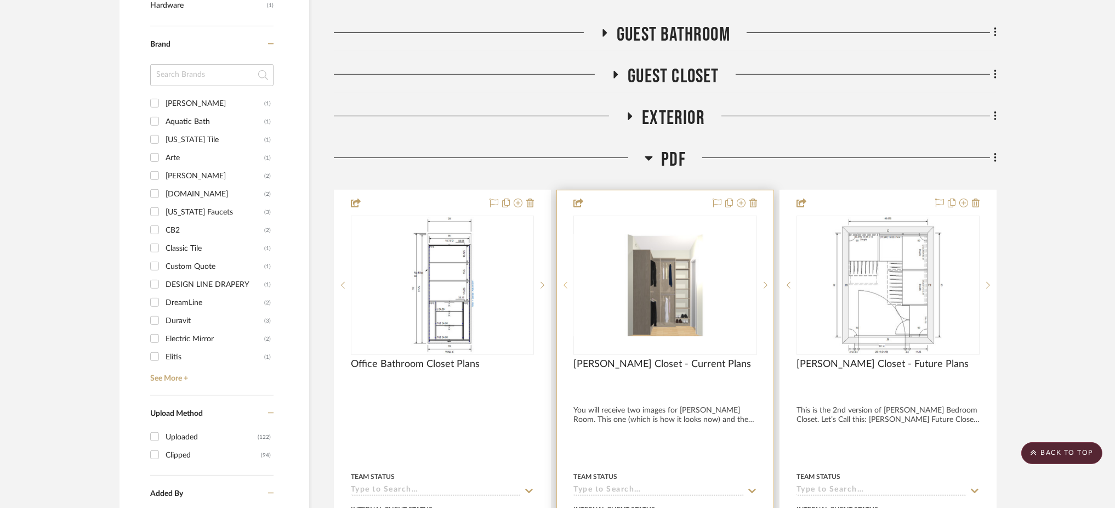
click at [565, 281] on icon at bounding box center [566, 285] width 4 height 8
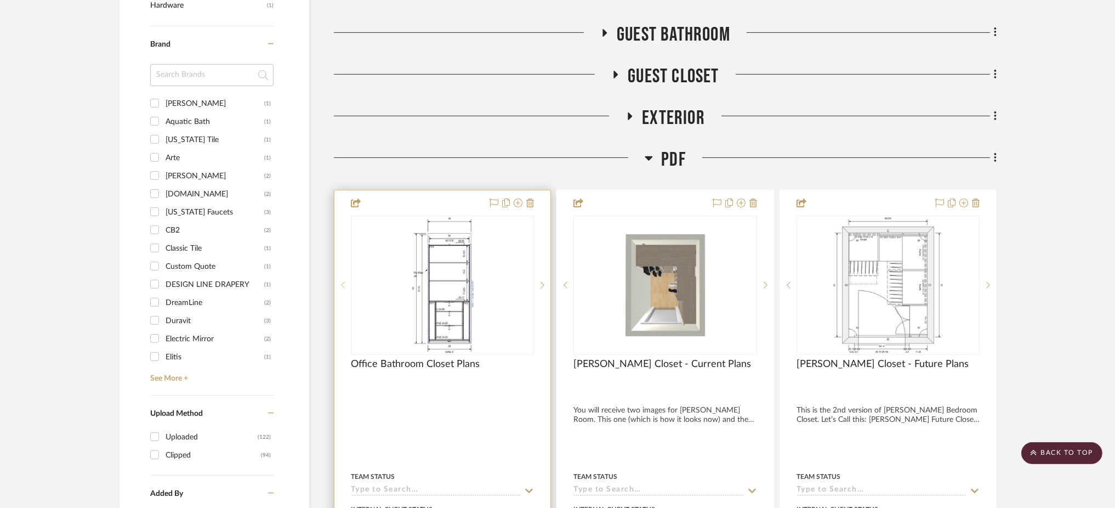
click at [343, 282] on icon at bounding box center [343, 285] width 4 height 7
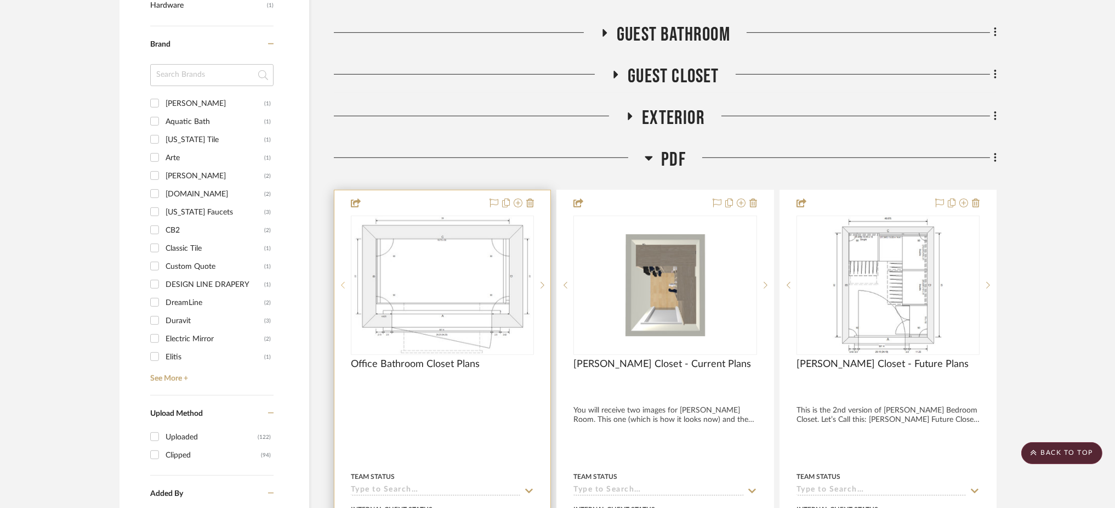
click at [343, 282] on icon at bounding box center [343, 285] width 4 height 7
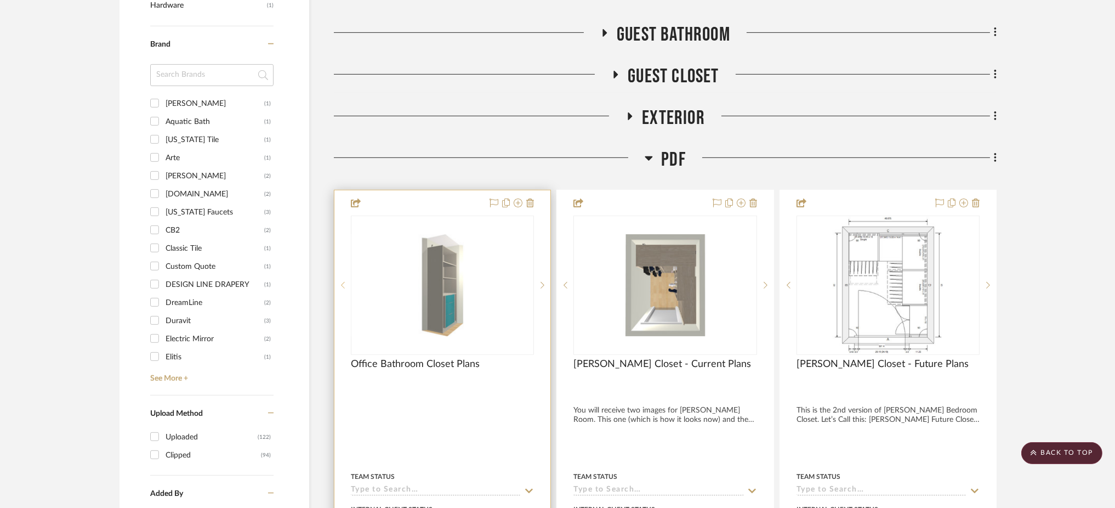
click at [343, 282] on icon at bounding box center [343, 285] width 4 height 7
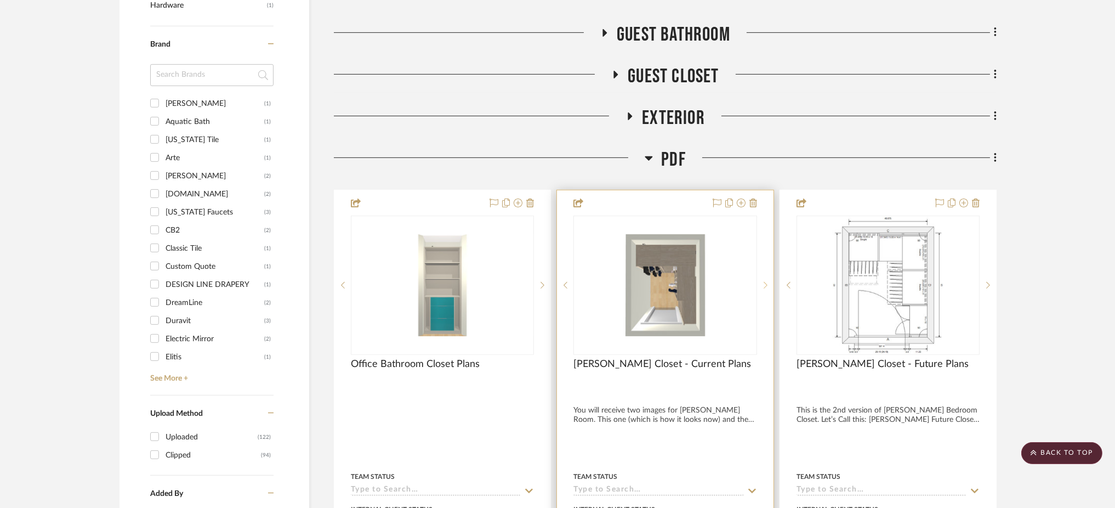
click at [767, 281] on icon at bounding box center [766, 285] width 4 height 8
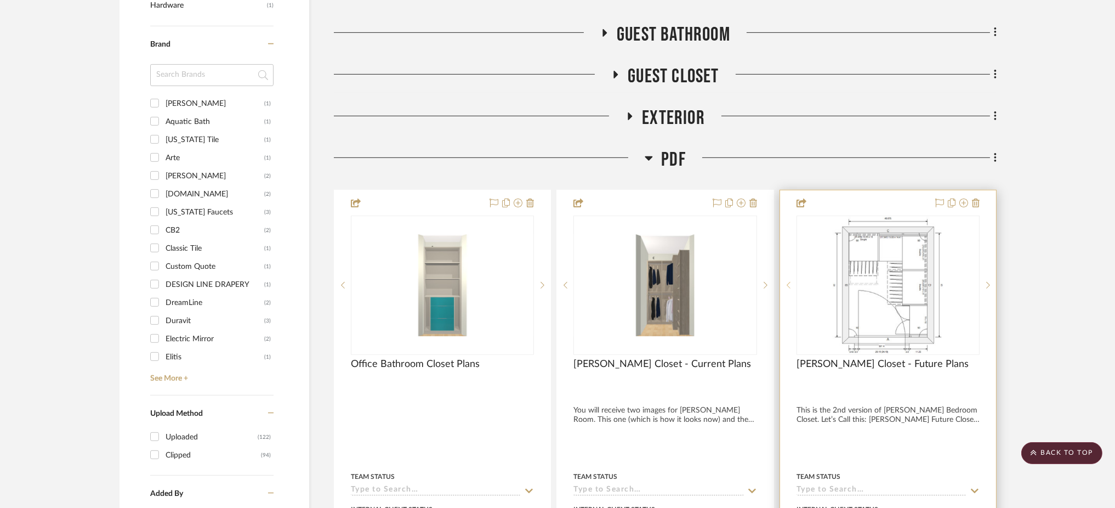
click at [791, 281] on sr-prev-btn at bounding box center [788, 285] width 16 height 8
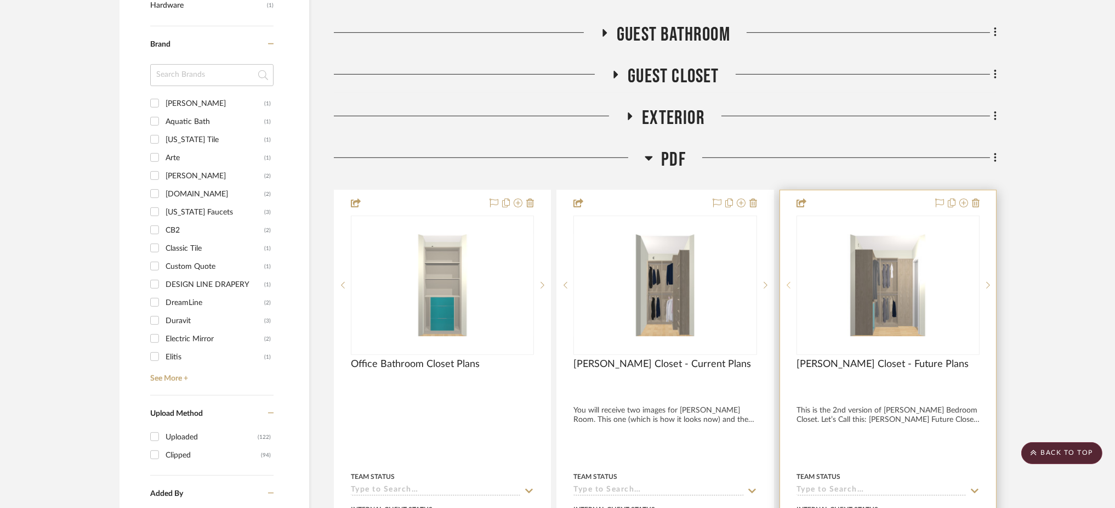
click at [791, 281] on sr-prev-btn at bounding box center [788, 285] width 16 height 8
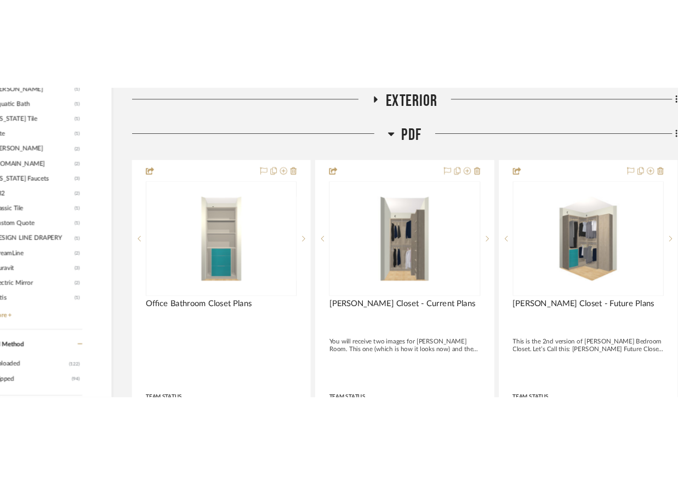
scroll to position [1210, 0]
